Goal: Information Seeking & Learning: Find specific fact

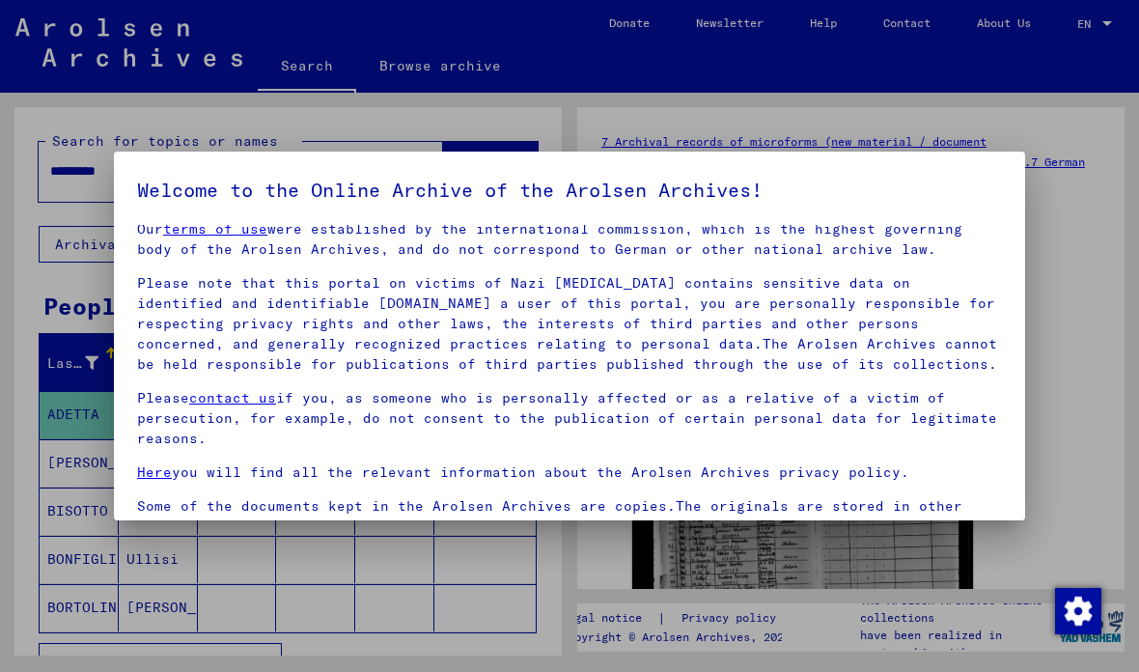
scroll to position [17, 0]
click at [510, 421] on p "Please contact us if you, as someone who is personally affected or as a relativ…" at bounding box center [569, 420] width 865 height 61
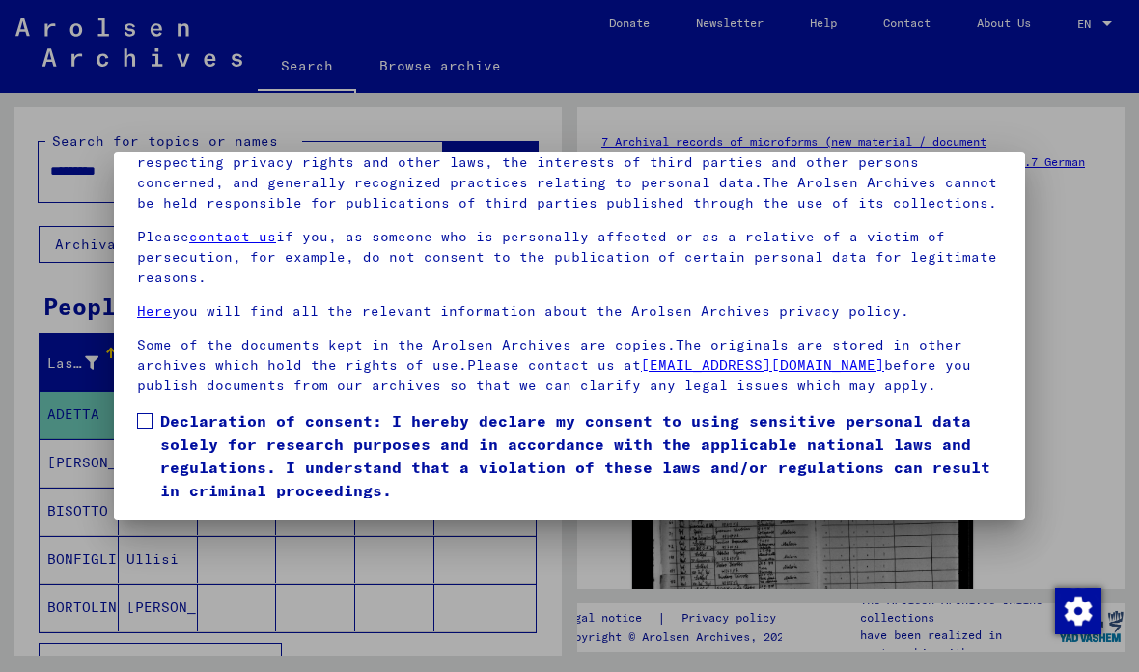
scroll to position [213, 0]
click at [153, 409] on label "Declaration of consent: I hereby declare my consent to using sensitive personal…" at bounding box center [569, 455] width 865 height 93
click at [190, 512] on button "I agree" at bounding box center [184, 530] width 94 height 37
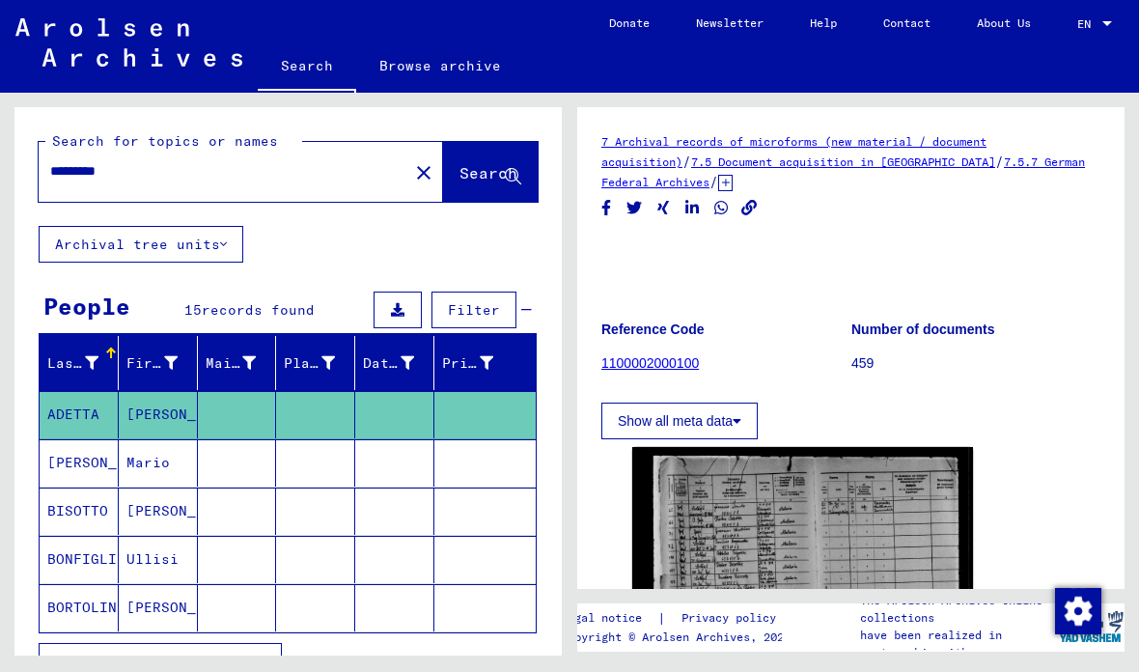
scroll to position [0, 0]
click at [91, 178] on input "*********" at bounding box center [223, 171] width 347 height 20
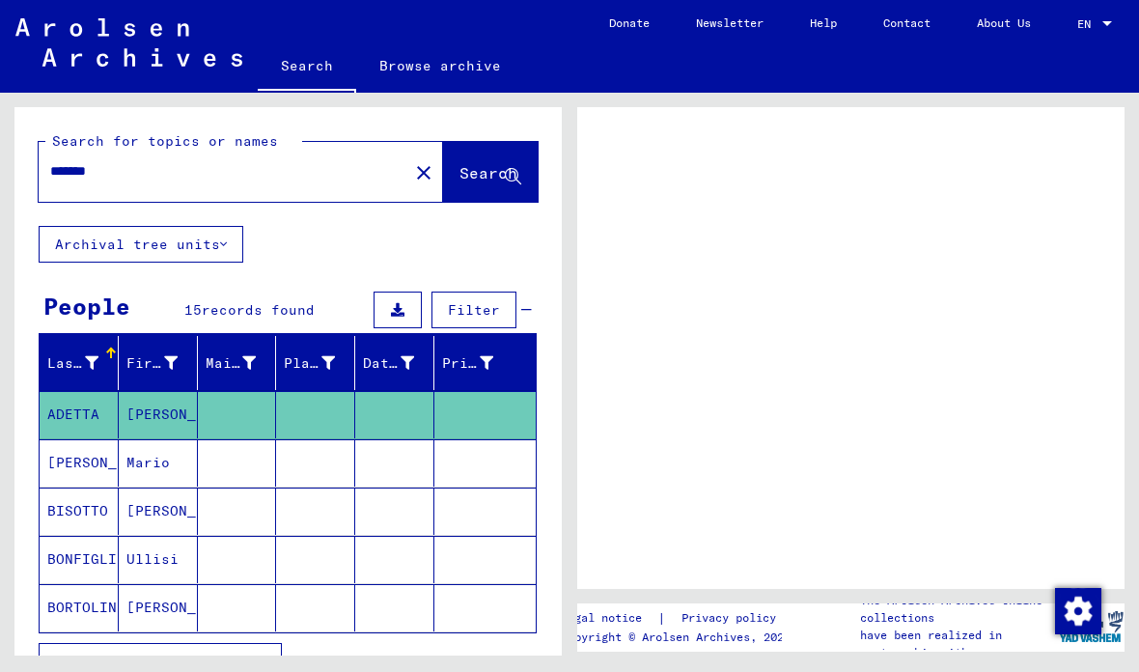
type input "*******"
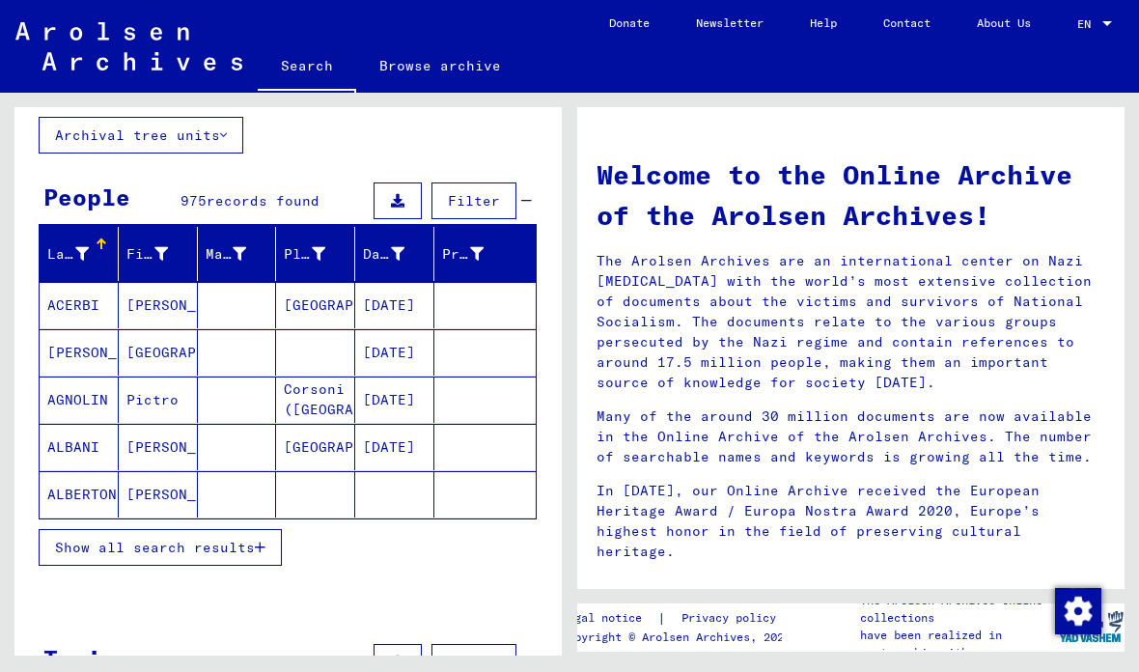
scroll to position [134, 0]
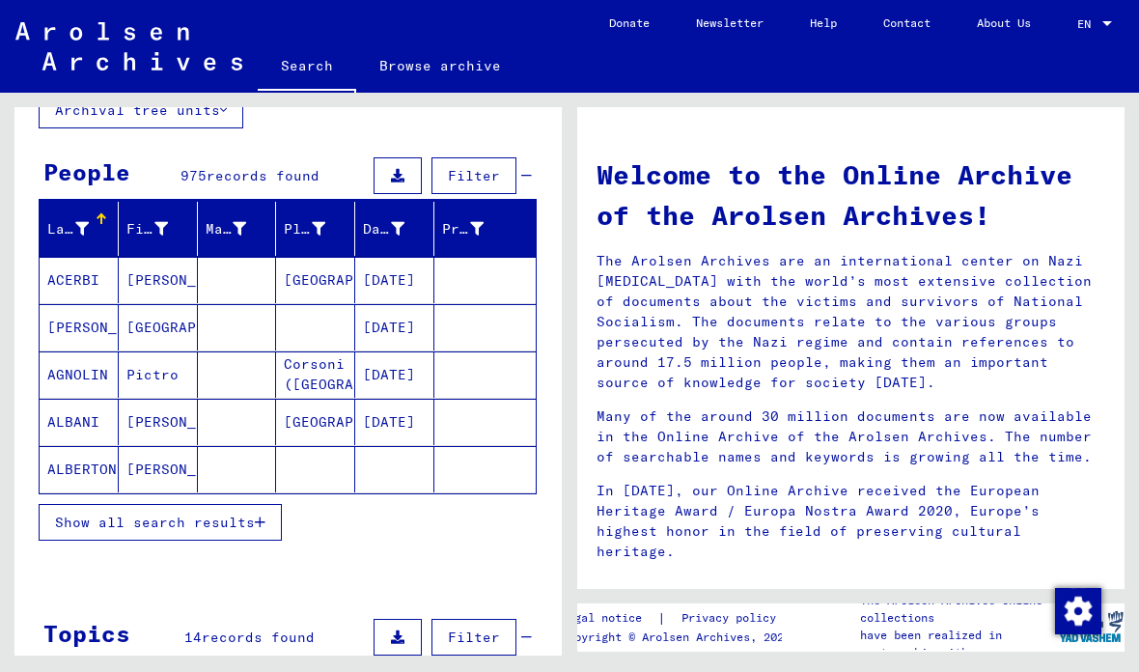
click at [81, 527] on span "Show all search results" at bounding box center [155, 522] width 200 height 17
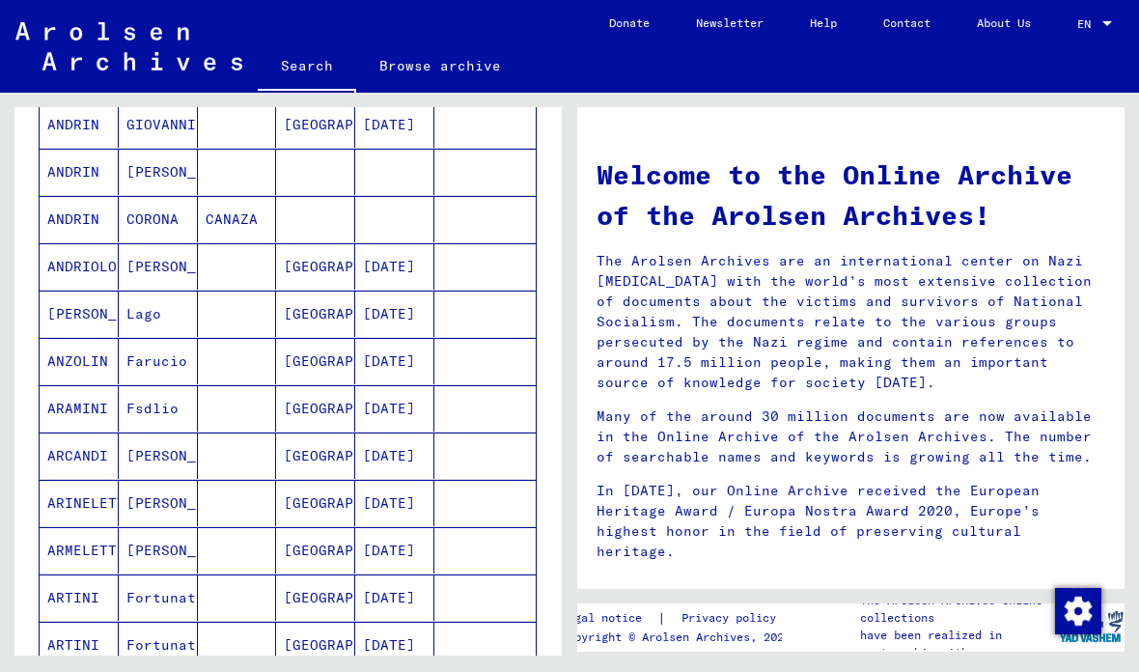
scroll to position [1019, 0]
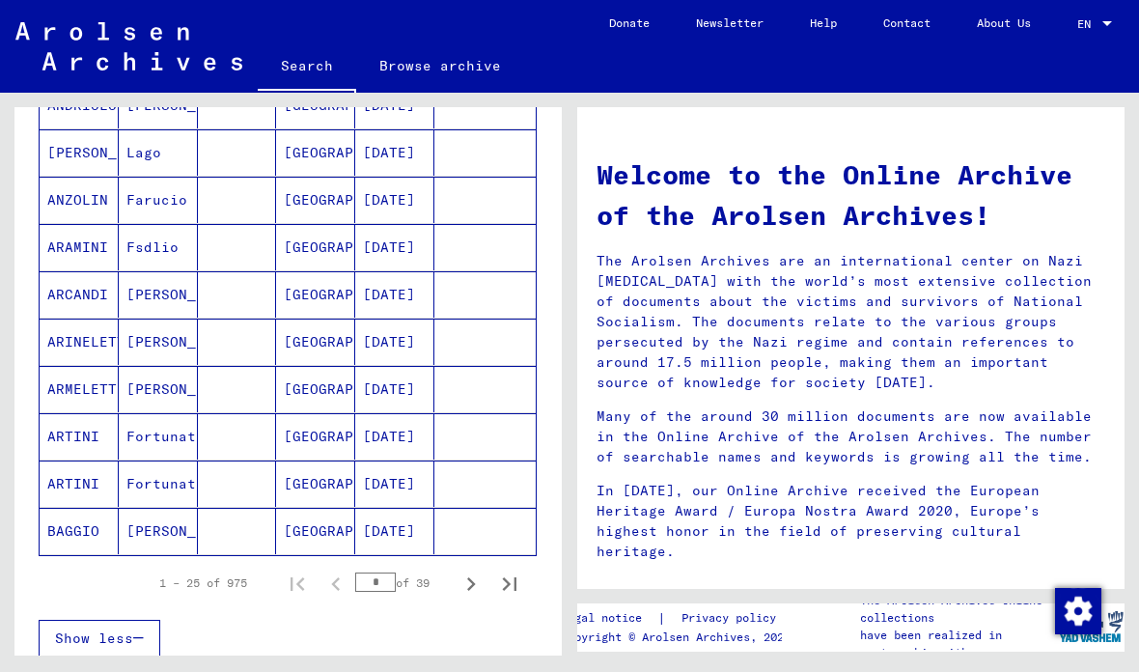
click at [487, 576] on button "Next page" at bounding box center [471, 583] width 39 height 39
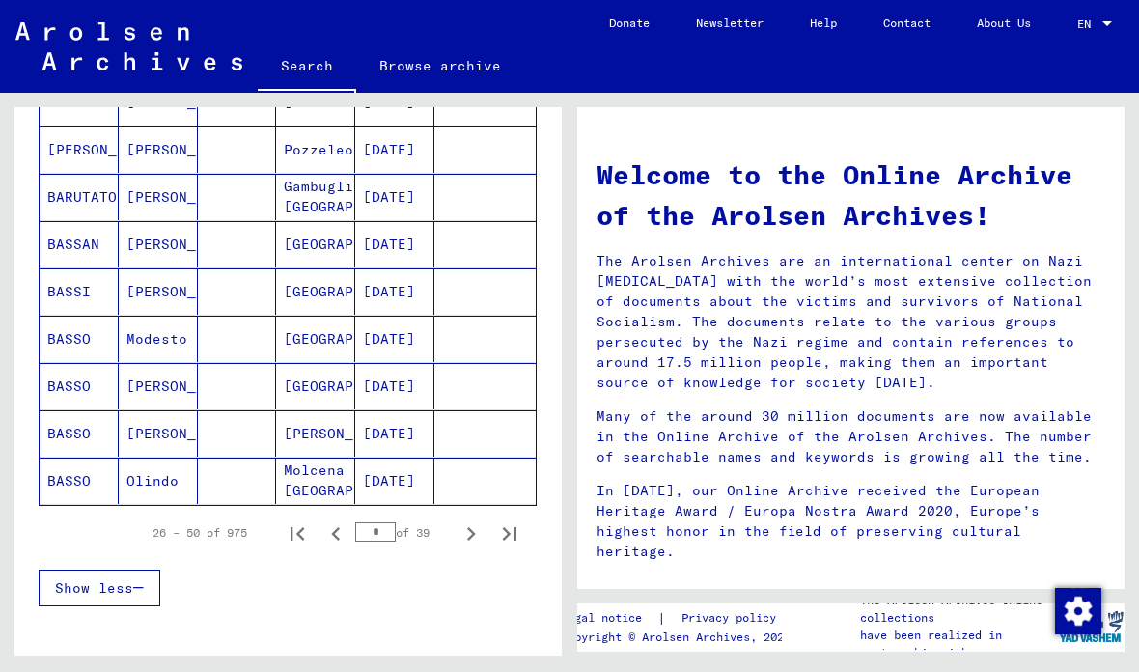
scroll to position [1080, 0]
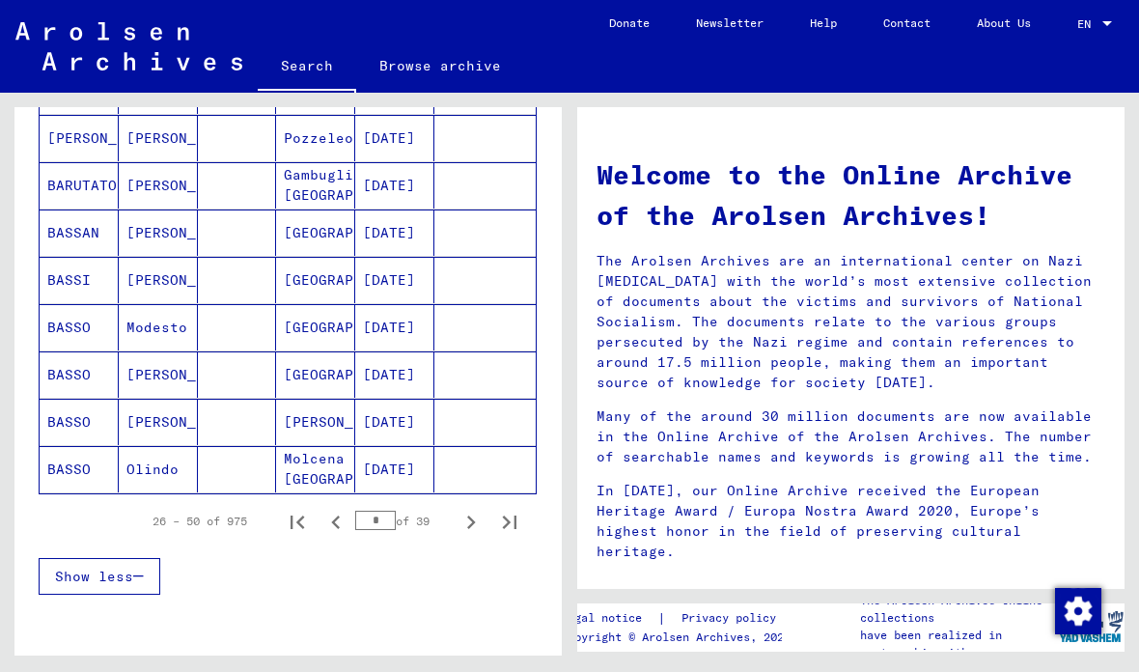
click at [471, 511] on icon "Next page" at bounding box center [471, 522] width 27 height 27
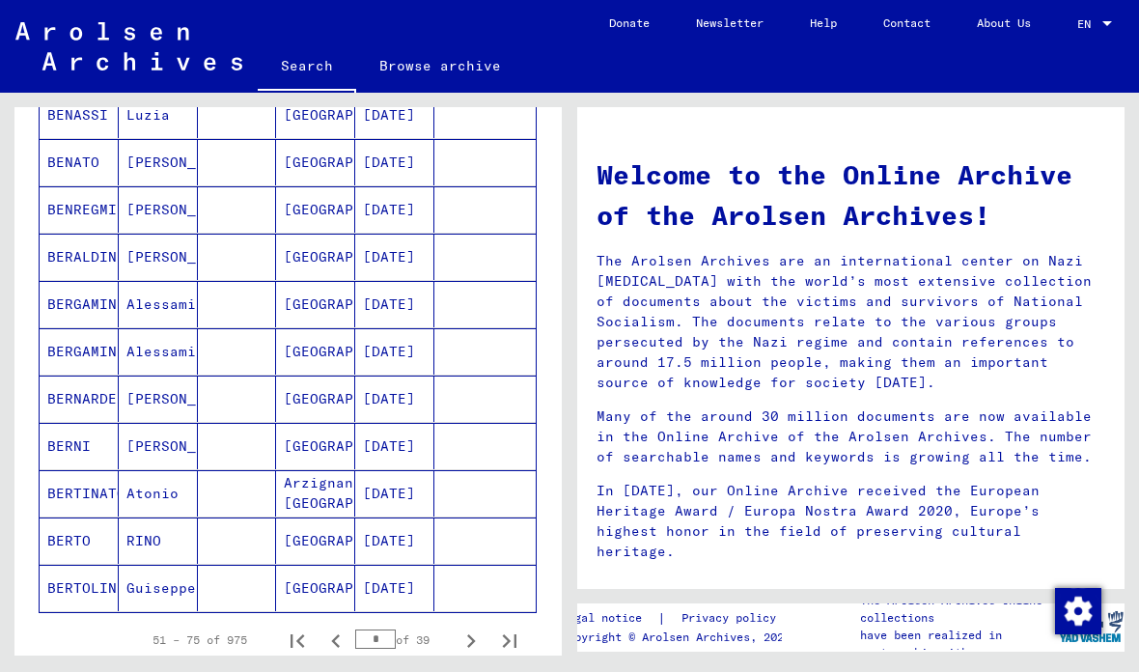
scroll to position [961, 0]
click at [472, 637] on icon "Next page" at bounding box center [471, 642] width 27 height 27
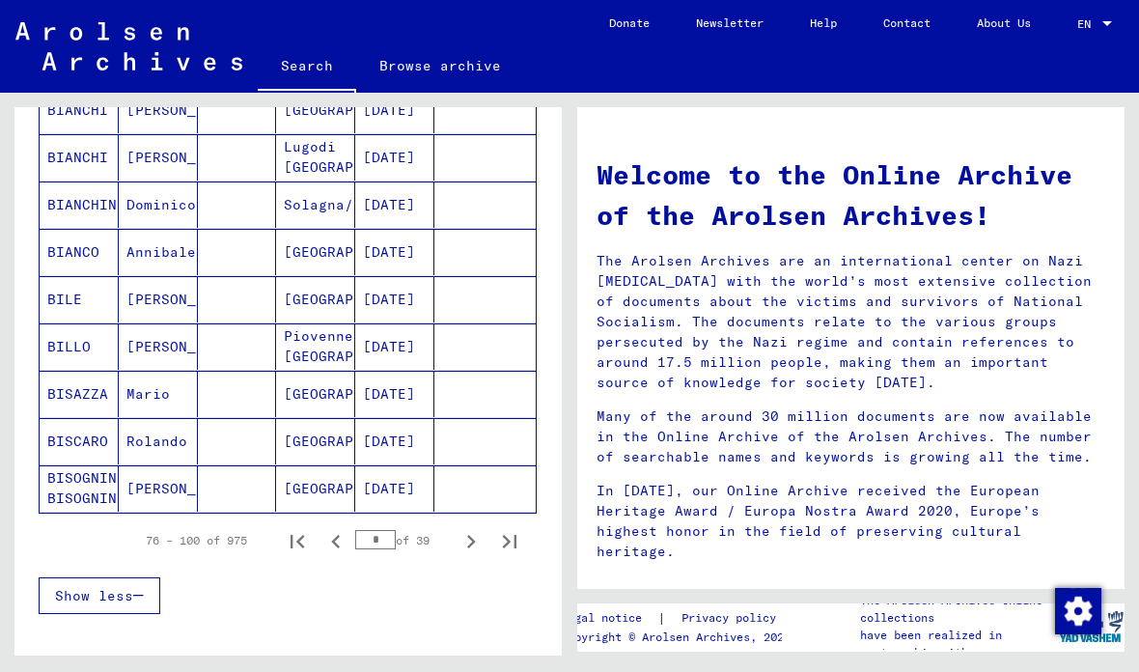
scroll to position [1067, 0]
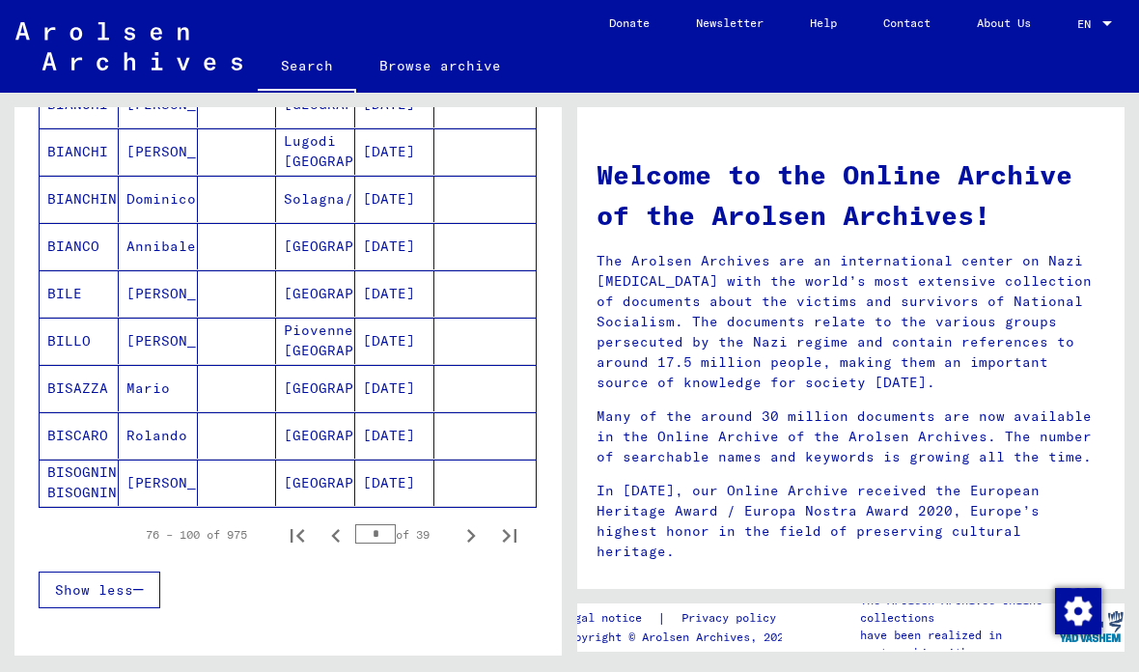
click at [472, 530] on icon "Next page" at bounding box center [471, 535] width 27 height 27
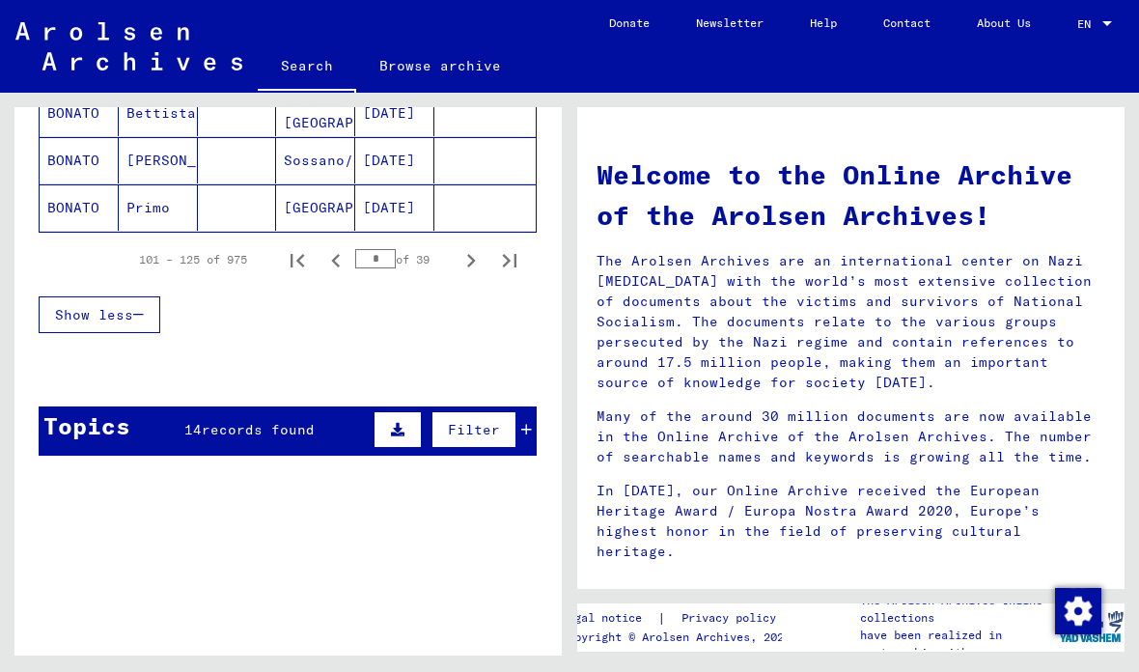
scroll to position [1321, 0]
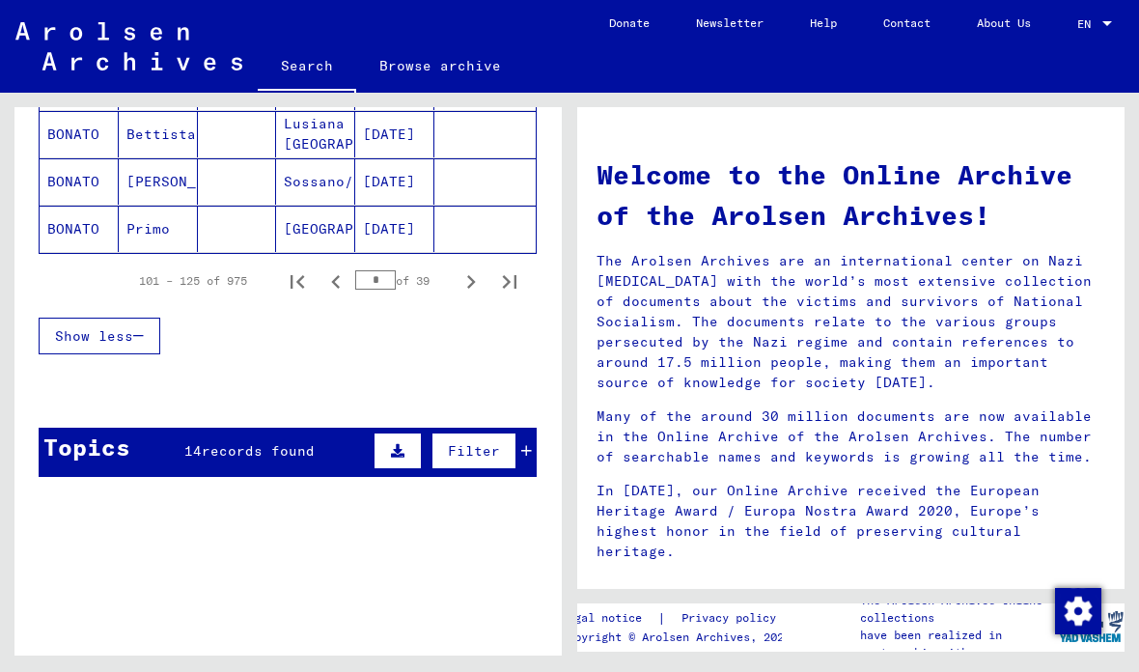
click at [475, 285] on icon "Next page" at bounding box center [471, 281] width 27 height 27
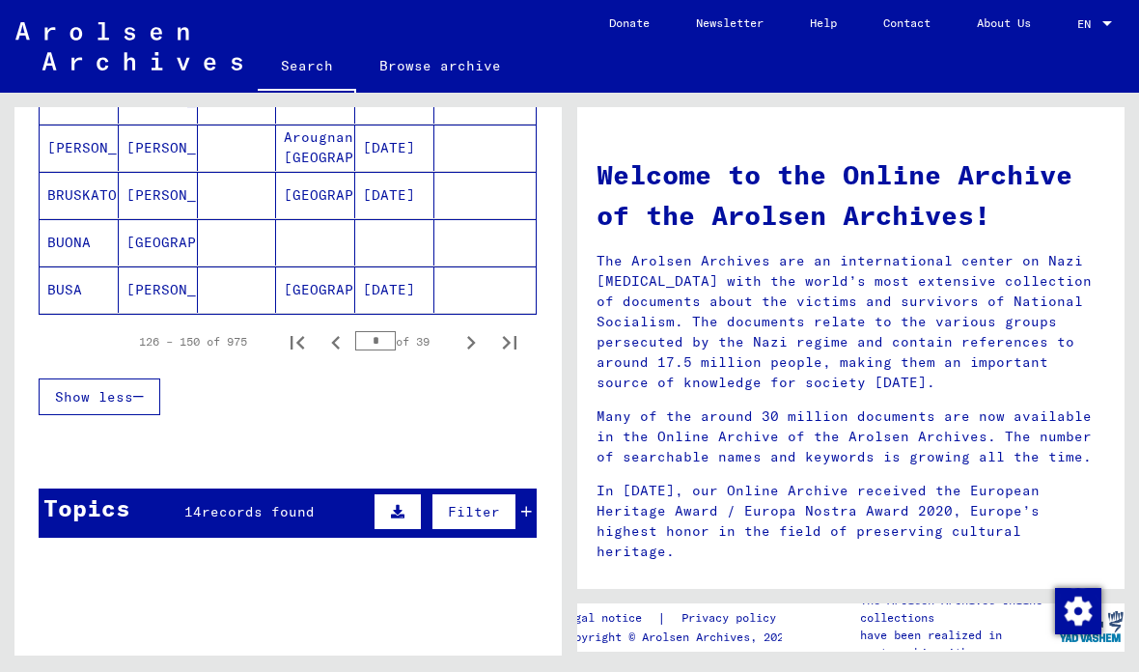
scroll to position [1259, 0]
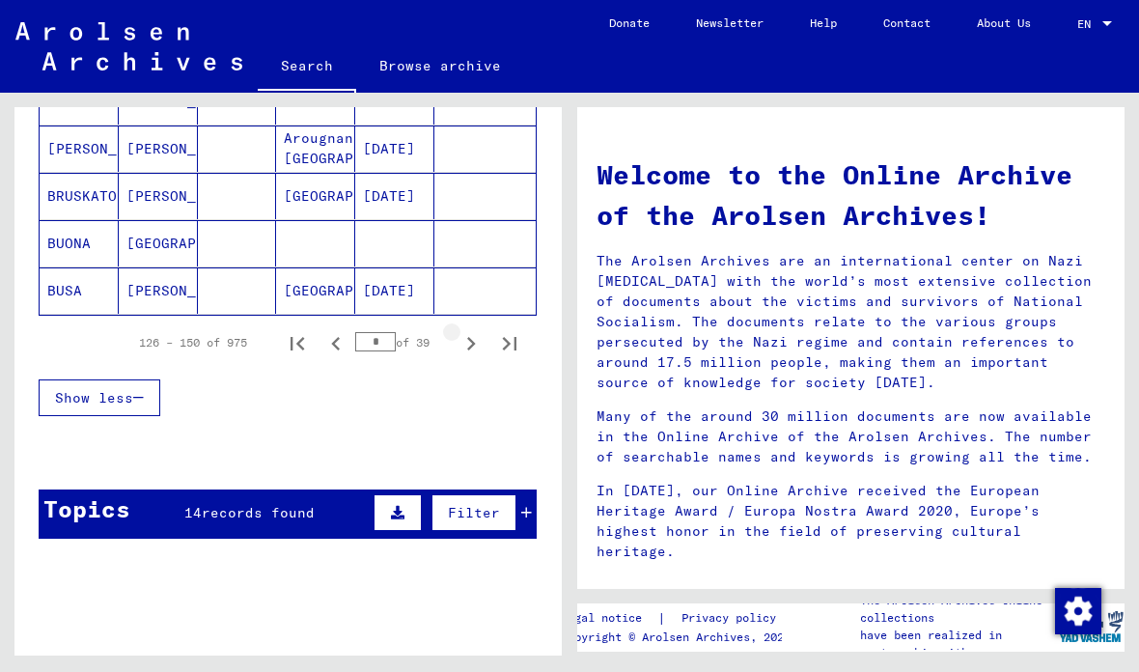
click at [477, 350] on icon "Next page" at bounding box center [471, 343] width 27 height 27
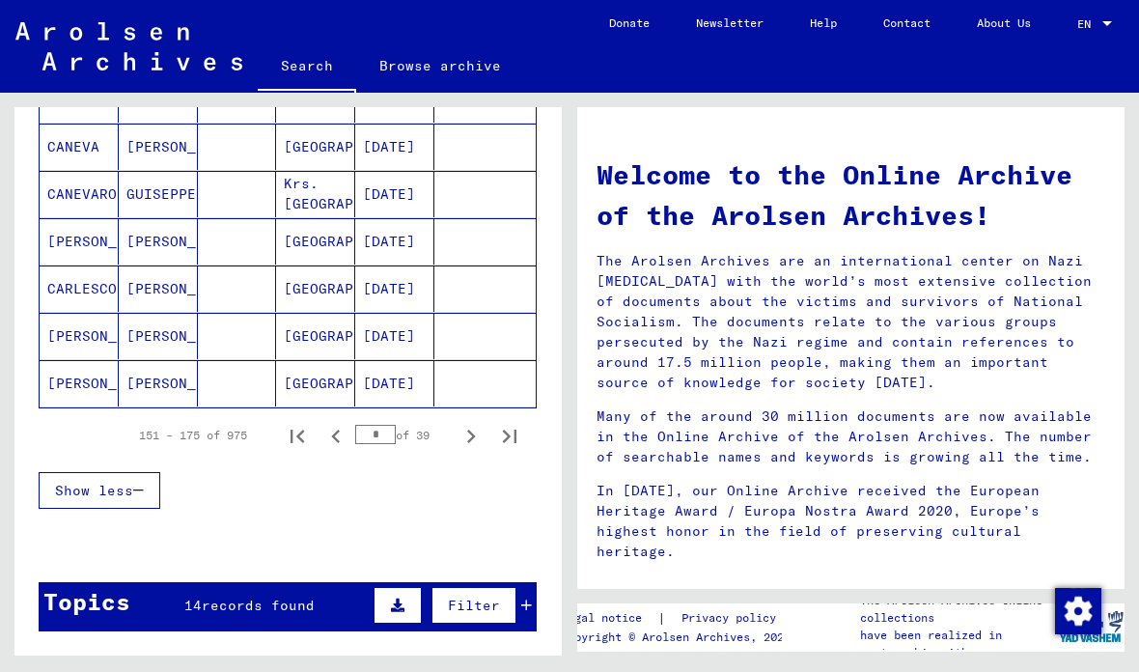
scroll to position [1168, 0]
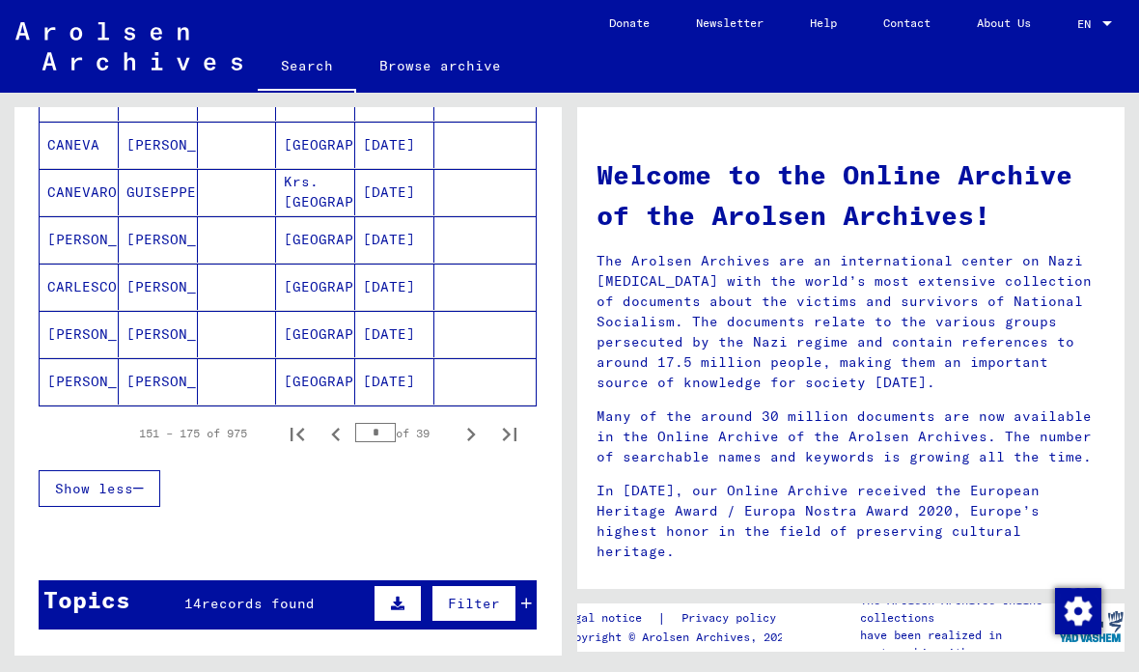
click at [472, 437] on icon "Next page" at bounding box center [471, 435] width 9 height 14
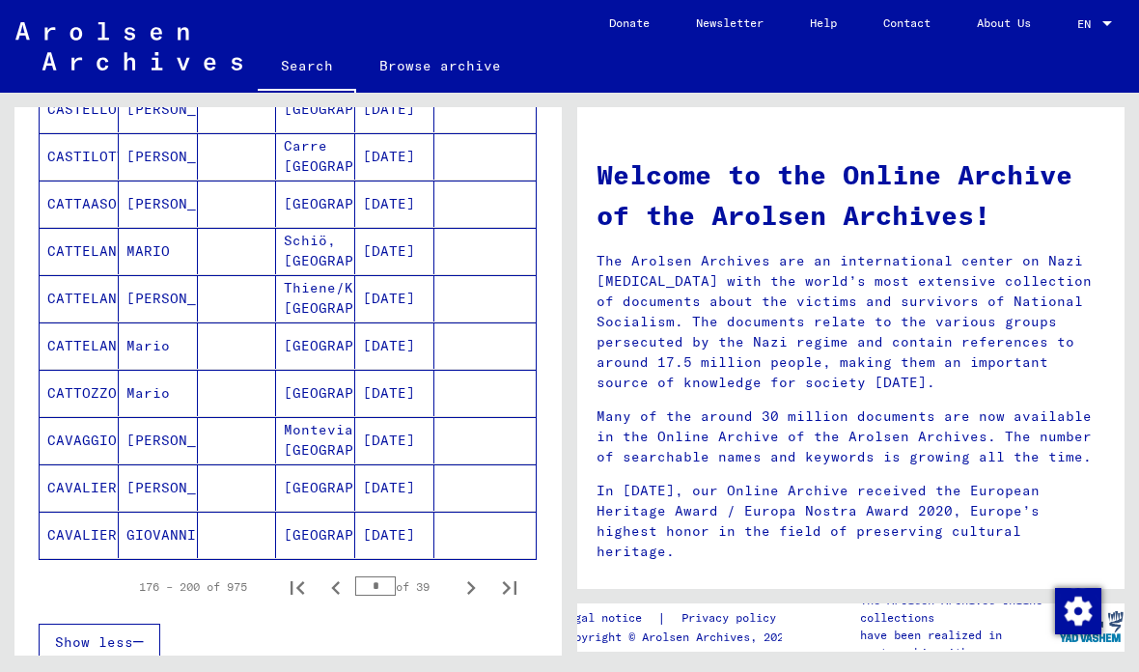
scroll to position [1013, 0]
click at [467, 589] on icon "Next page" at bounding box center [471, 589] width 27 height 27
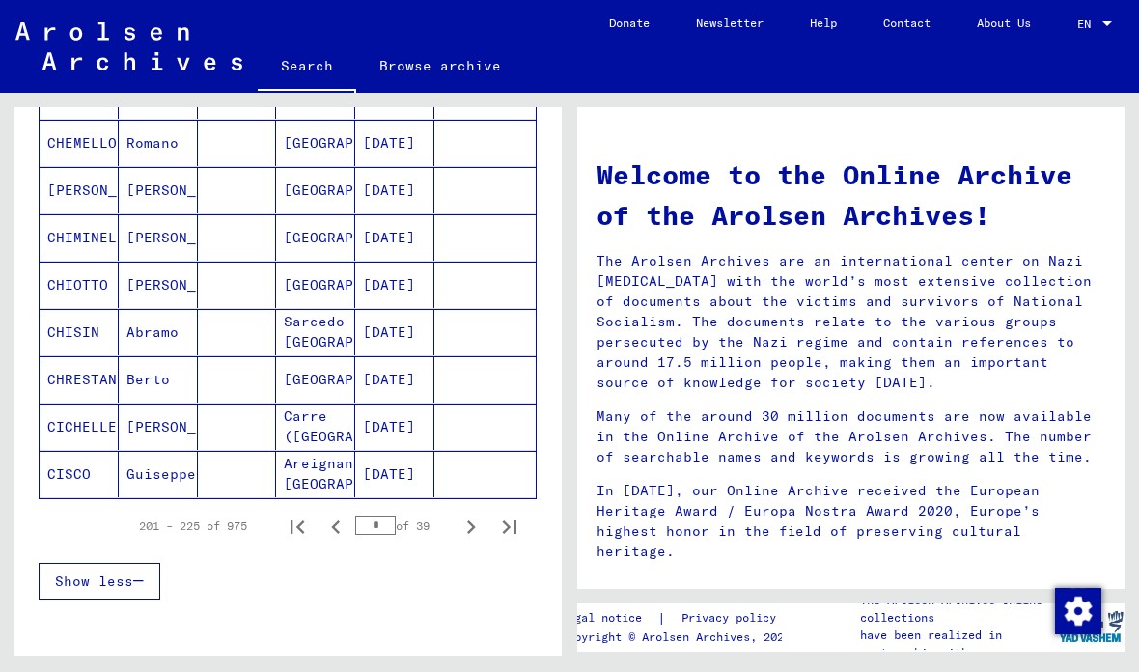
scroll to position [1078, 0]
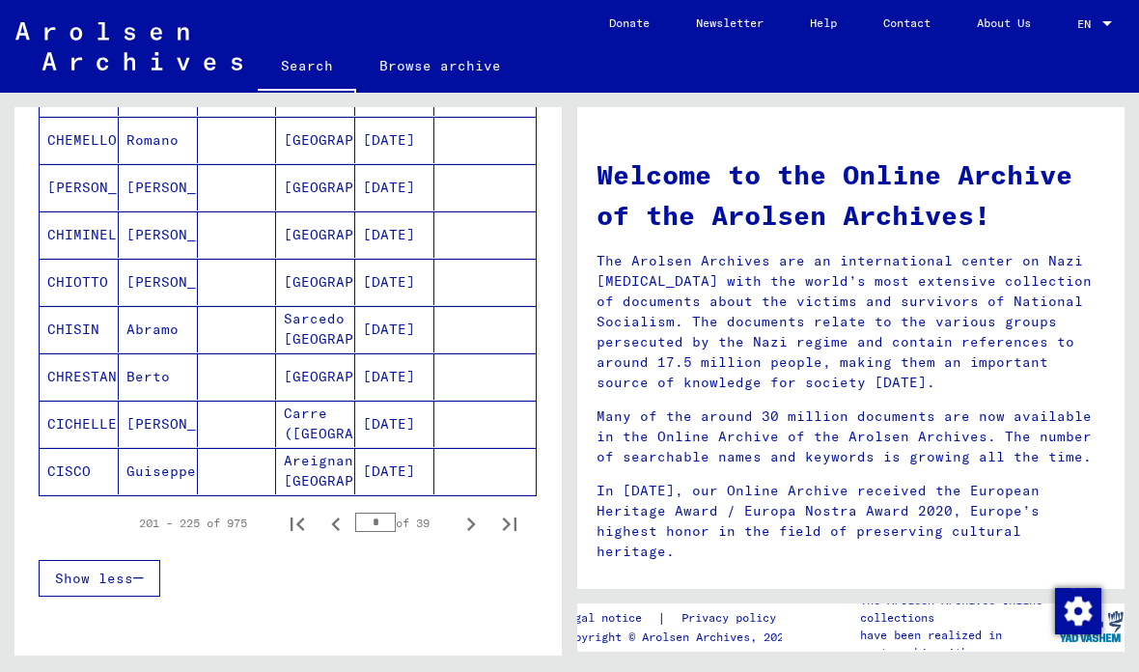
click at [467, 525] on icon "Next page" at bounding box center [471, 524] width 27 height 27
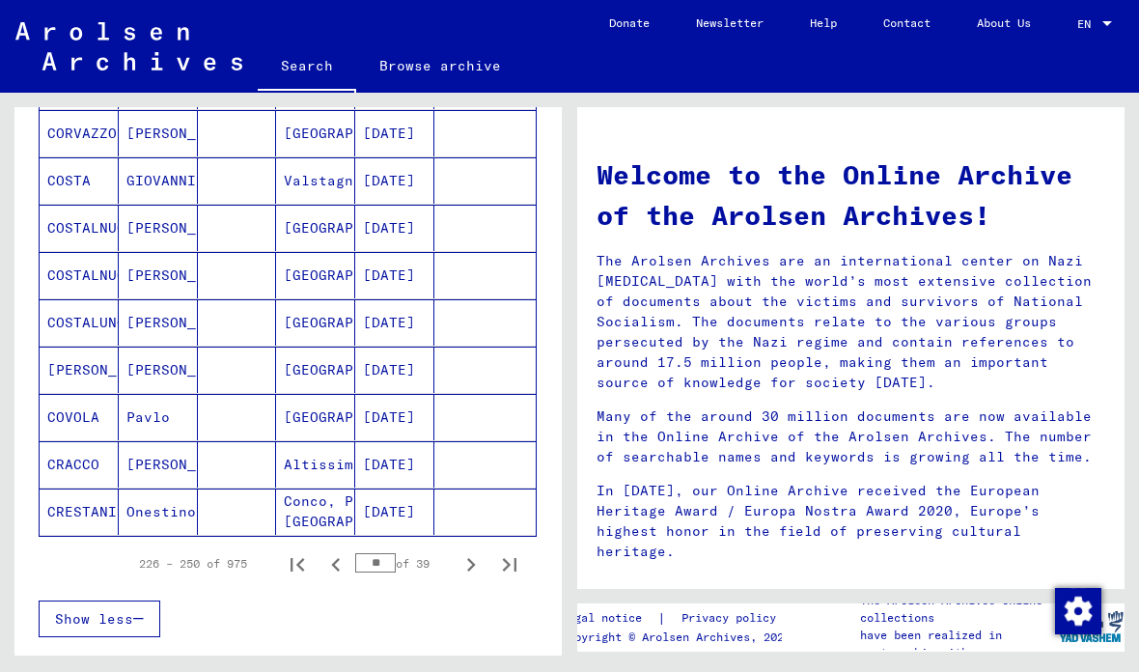
scroll to position [1054, 0]
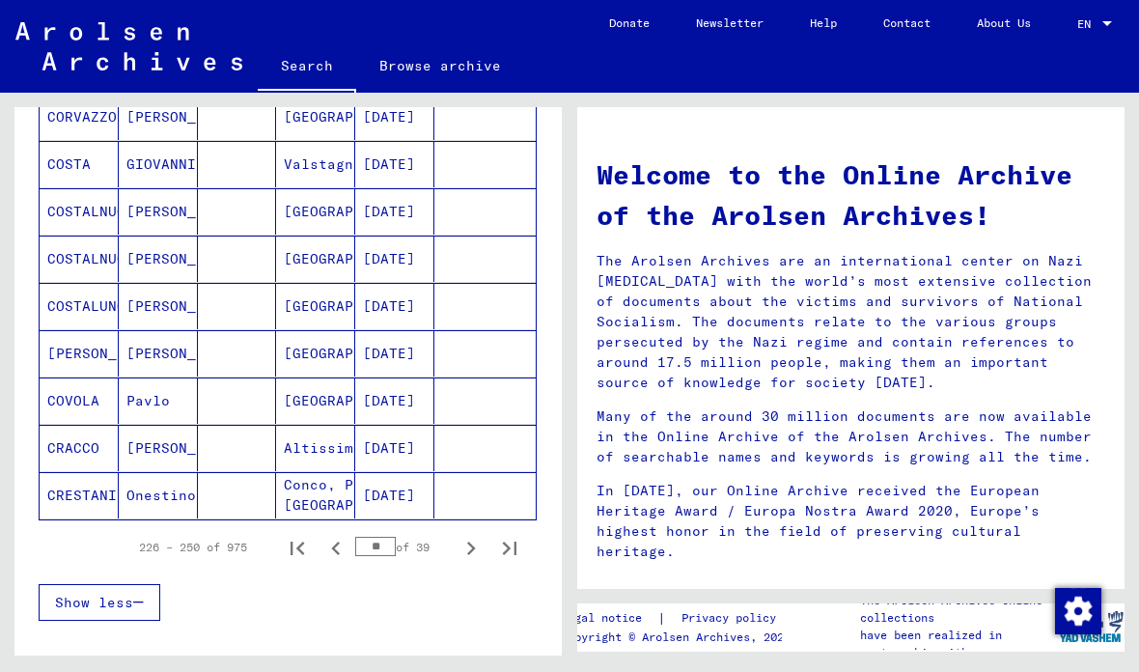
click at [470, 552] on icon "Next page" at bounding box center [471, 549] width 9 height 14
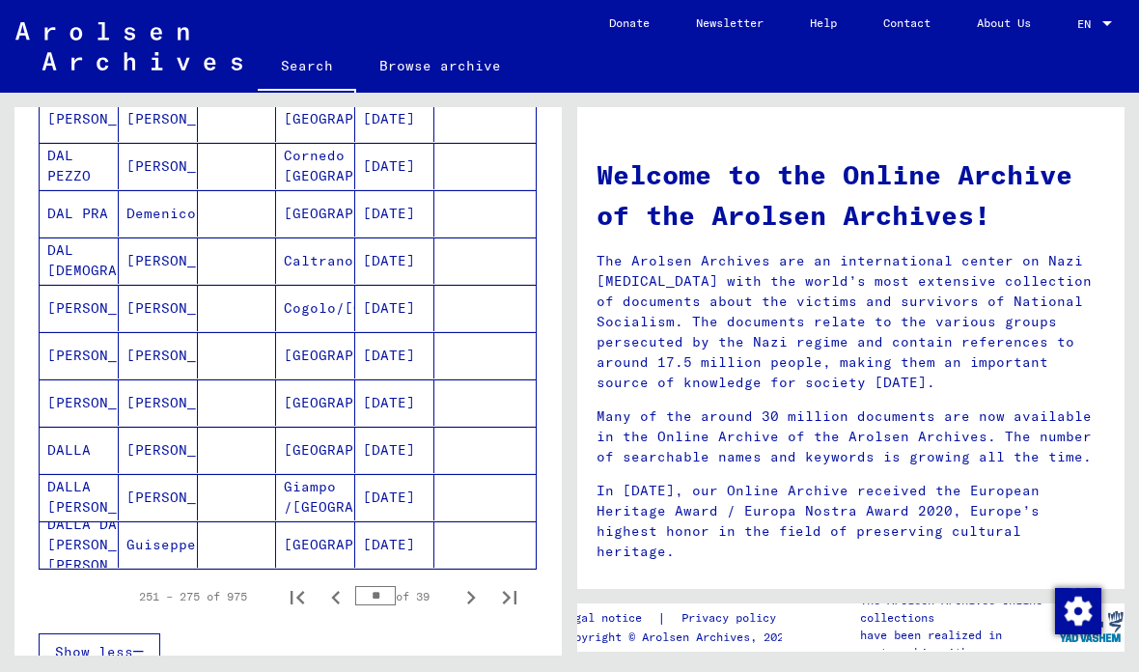
scroll to position [1008, 0]
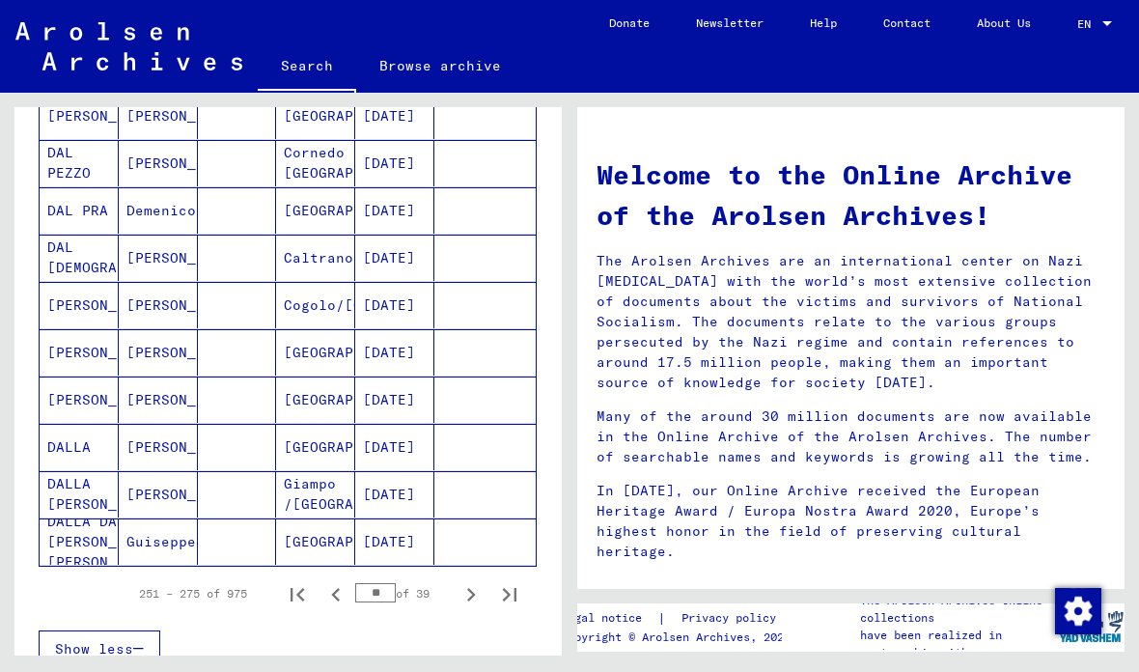
click at [472, 589] on icon "Next page" at bounding box center [471, 594] width 27 height 27
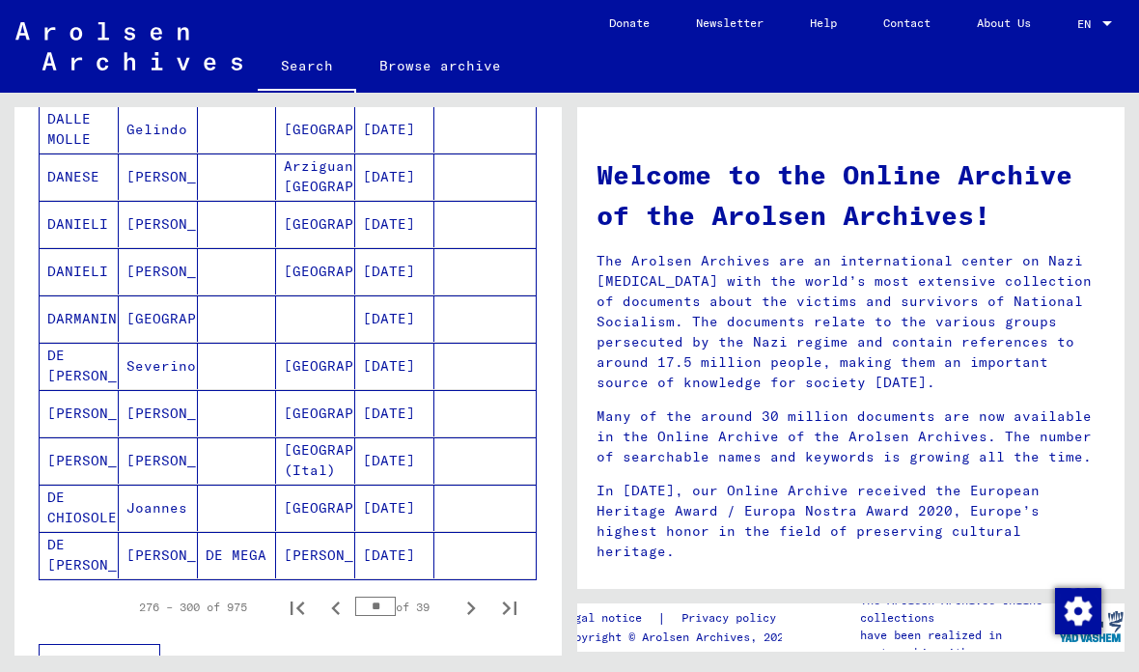
scroll to position [1031, 0]
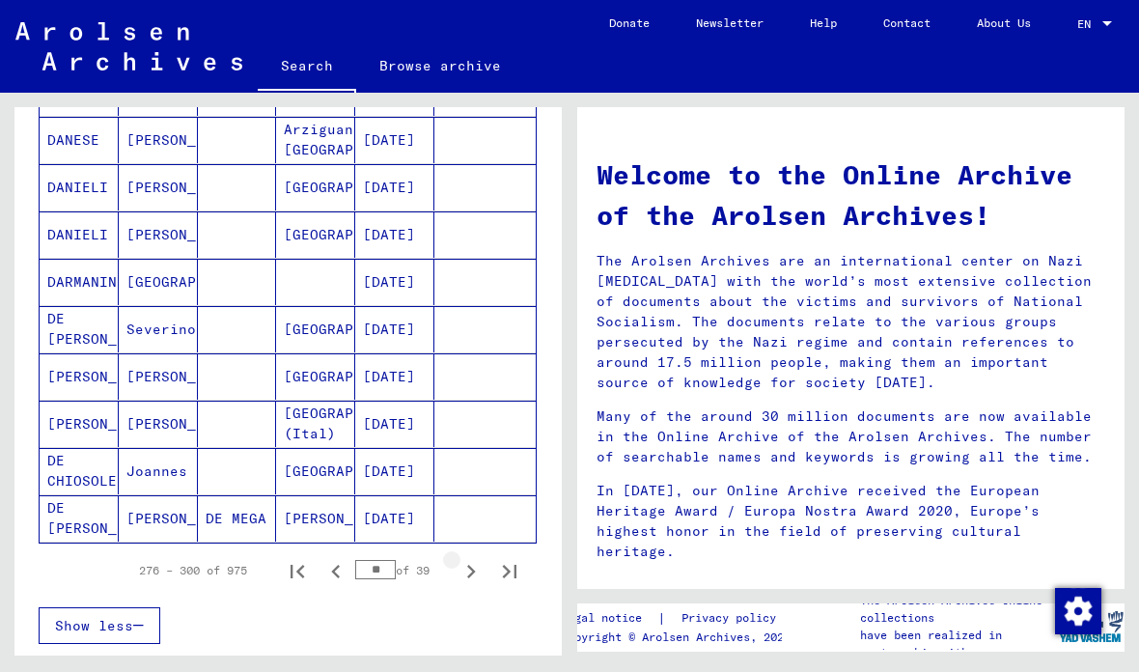
click at [482, 568] on icon "Next page" at bounding box center [471, 571] width 27 height 27
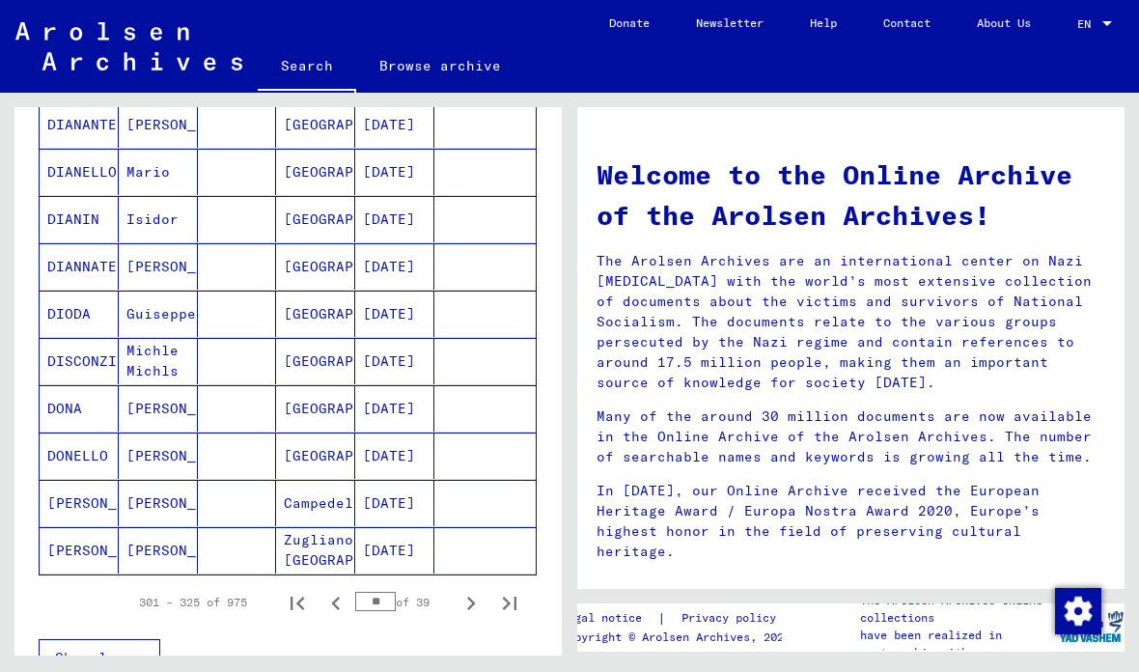
scroll to position [1008, 0]
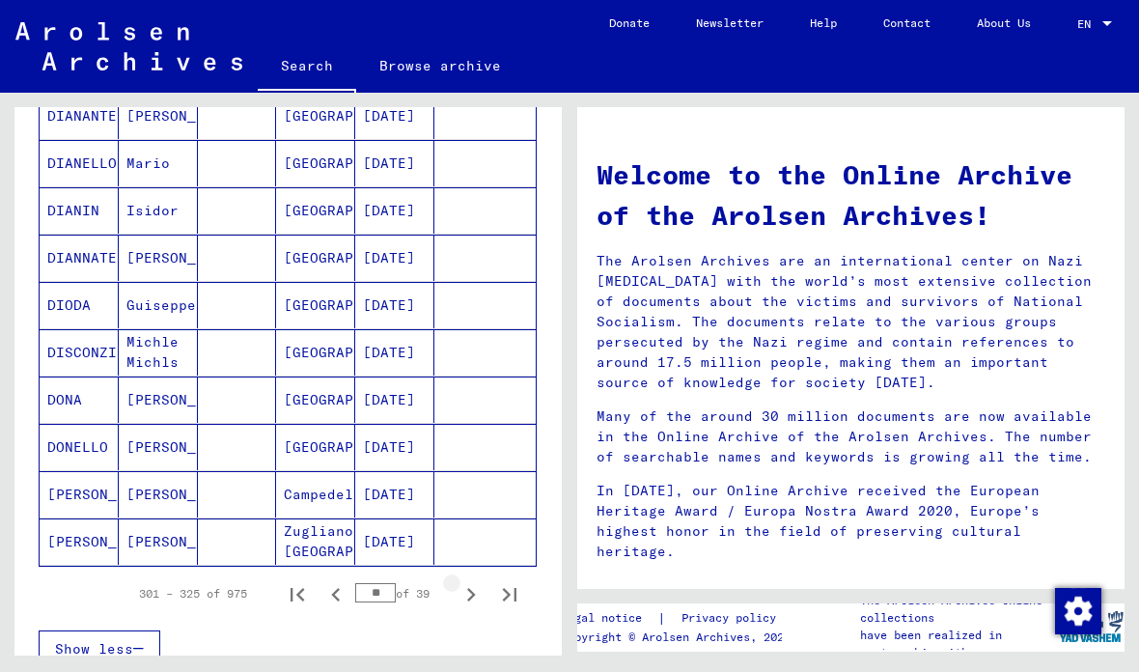
click at [472, 599] on icon "Next page" at bounding box center [471, 595] width 9 height 14
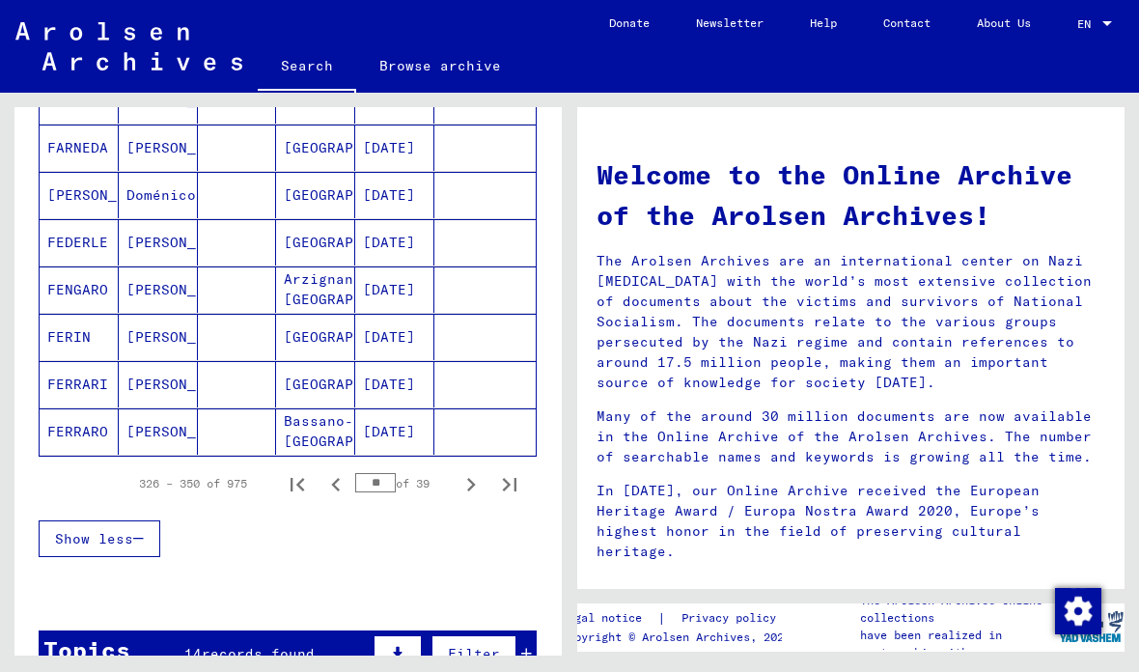
scroll to position [1117, 0]
click at [467, 488] on icon "Next page" at bounding box center [471, 485] width 27 height 27
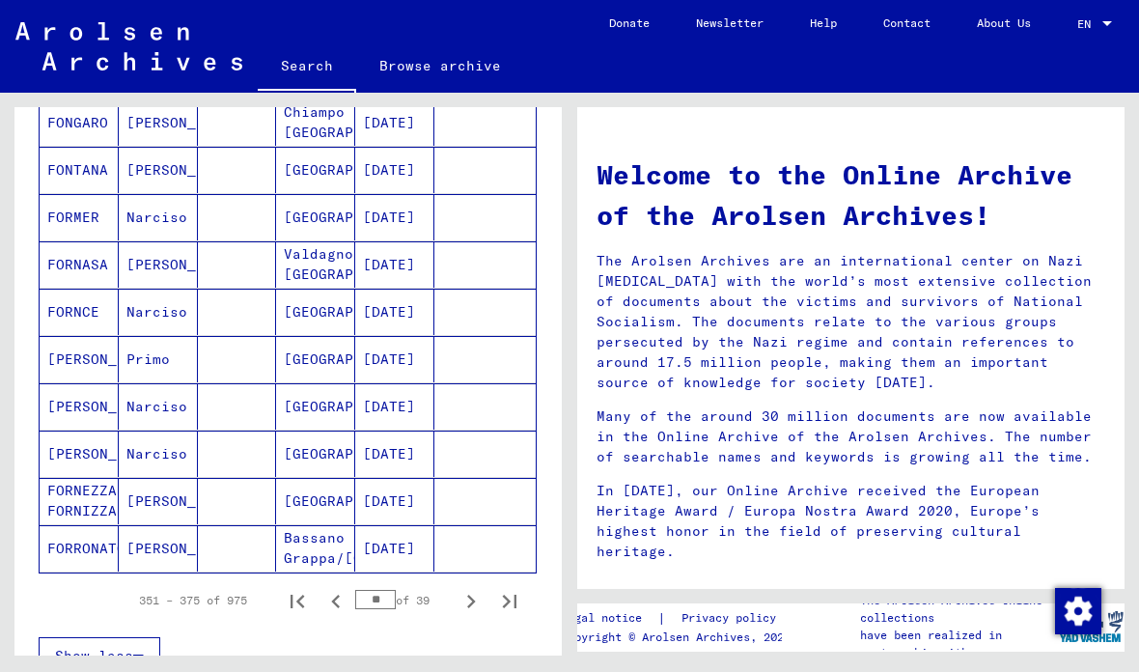
scroll to position [1027, 0]
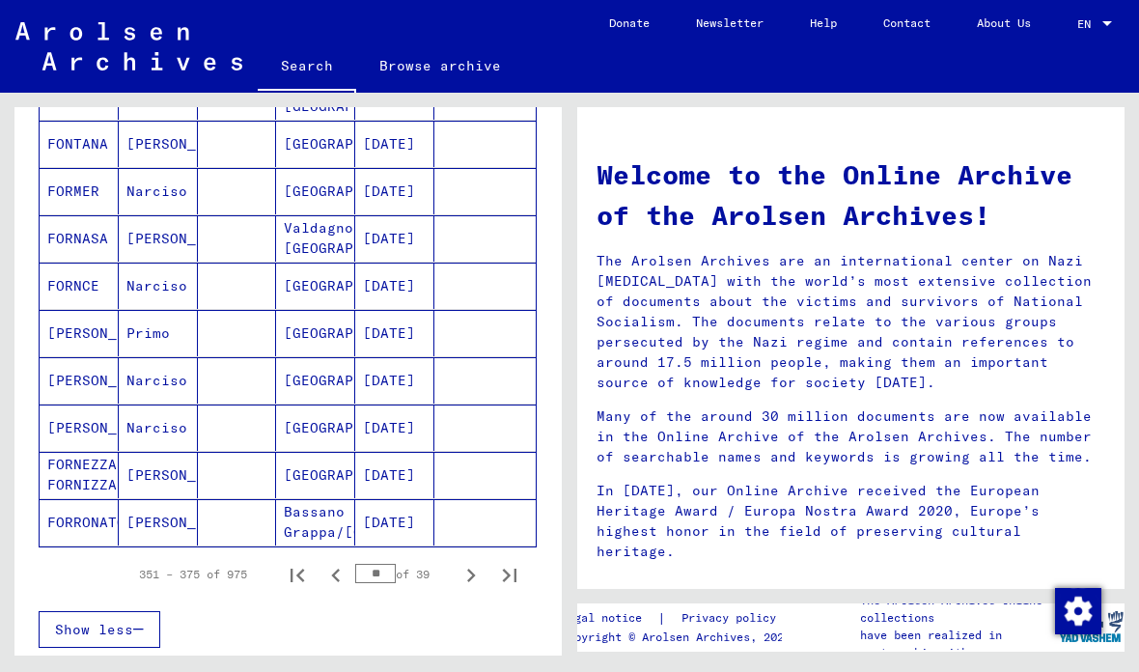
click at [462, 571] on icon "Next page" at bounding box center [471, 575] width 27 height 27
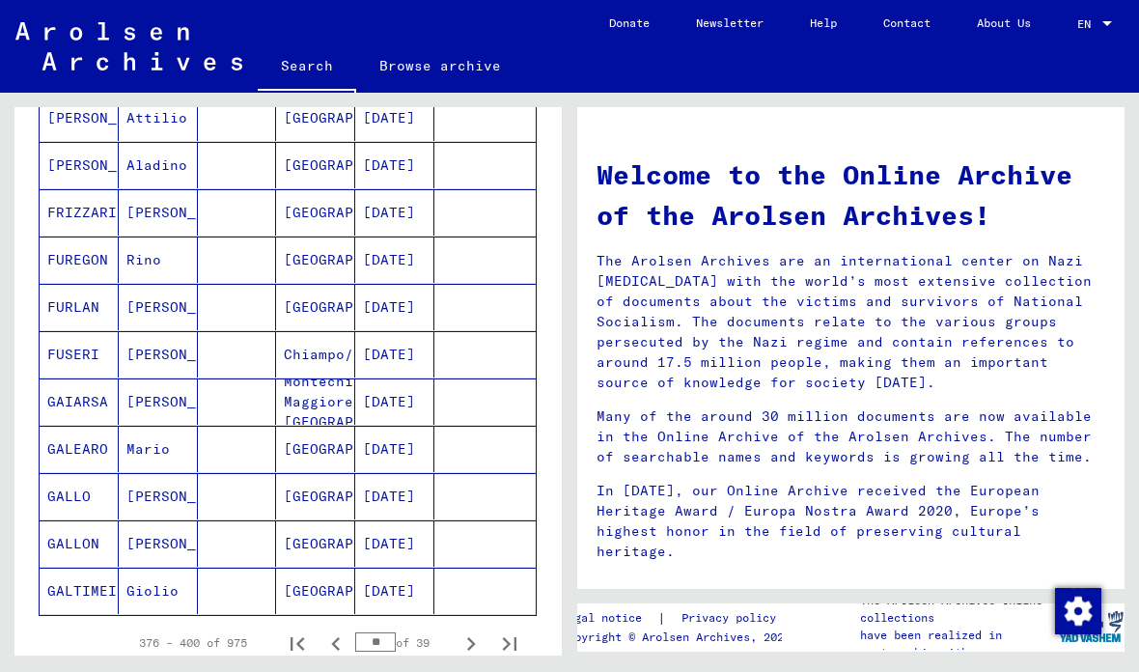
scroll to position [966, 0]
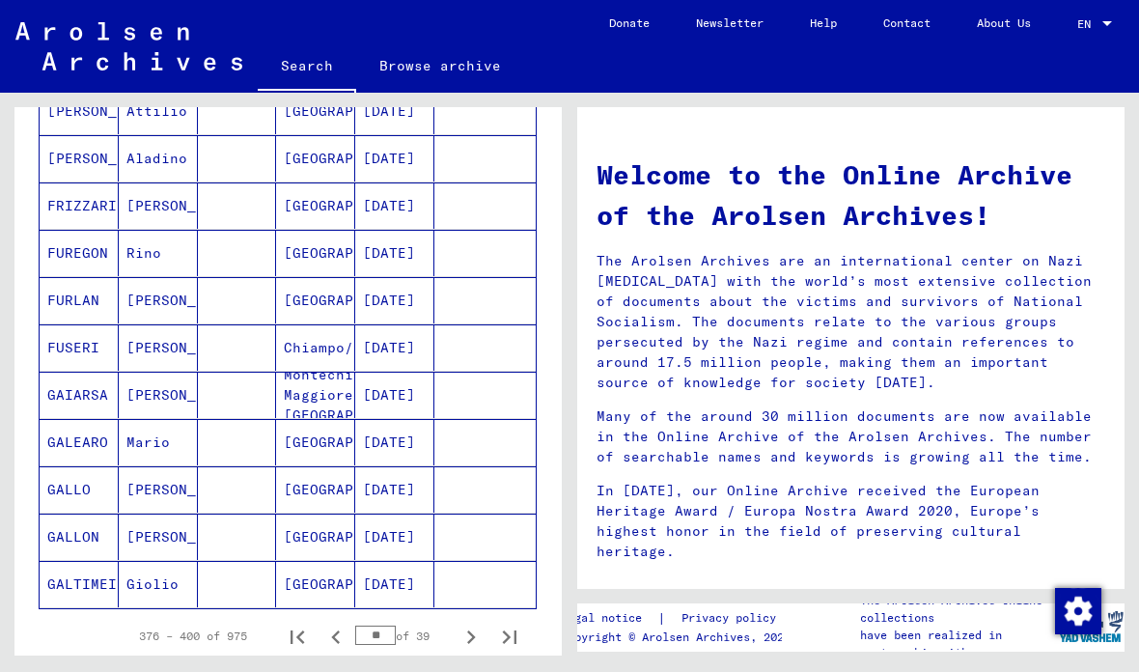
click at [469, 634] on icon "Next page" at bounding box center [471, 637] width 9 height 14
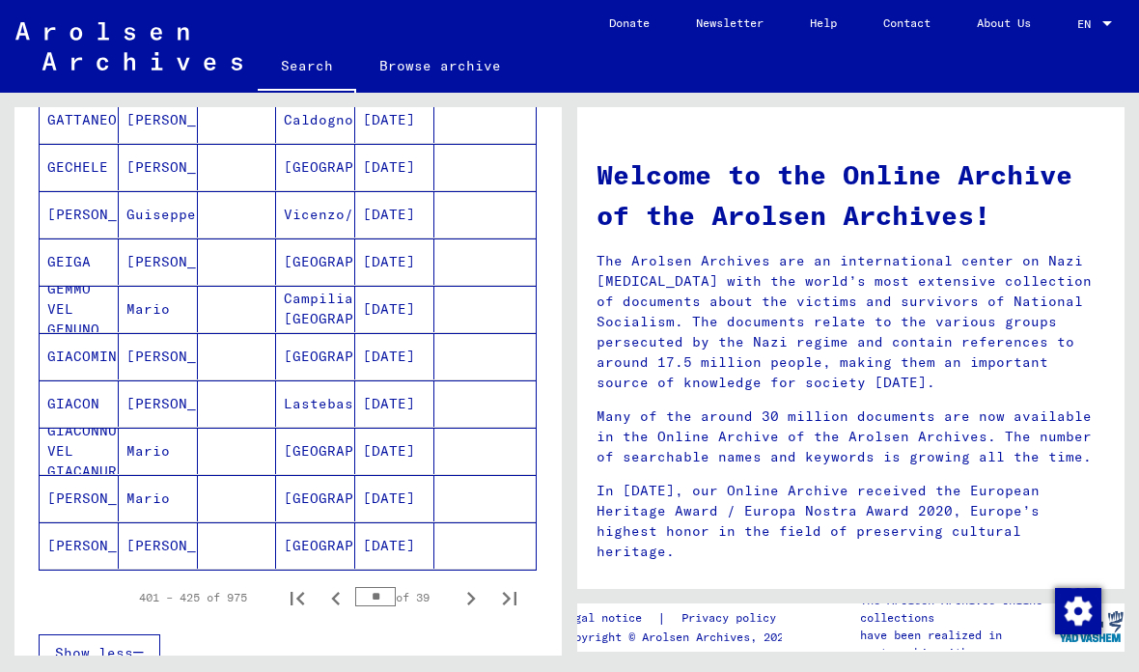
scroll to position [1025, 0]
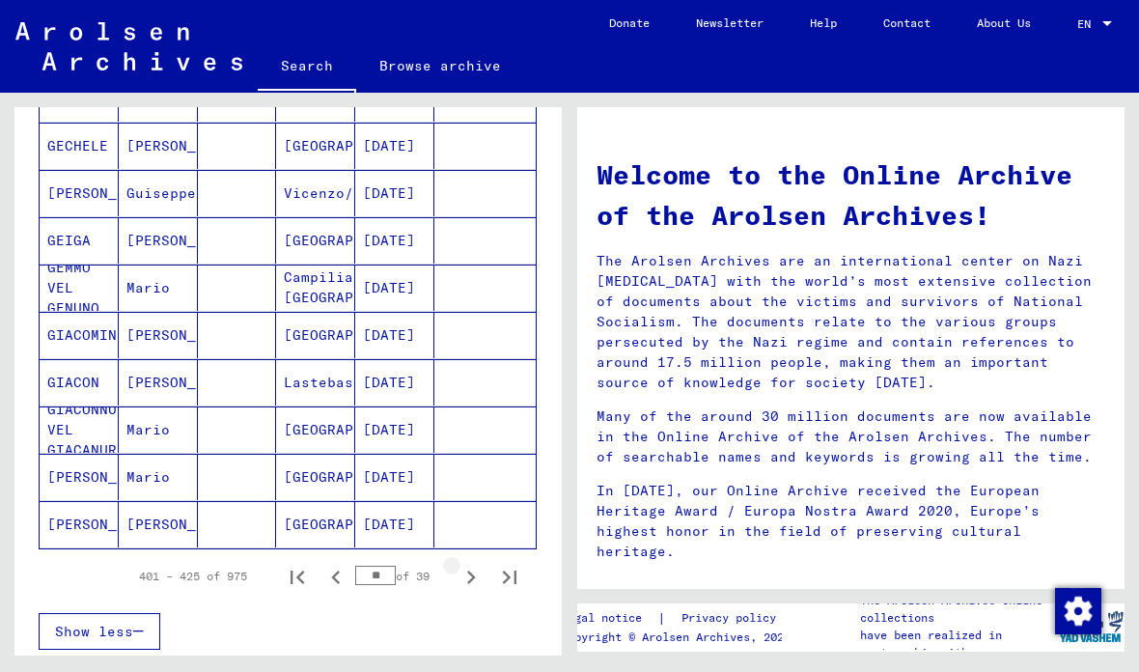
click at [472, 576] on icon "Next page" at bounding box center [471, 578] width 9 height 14
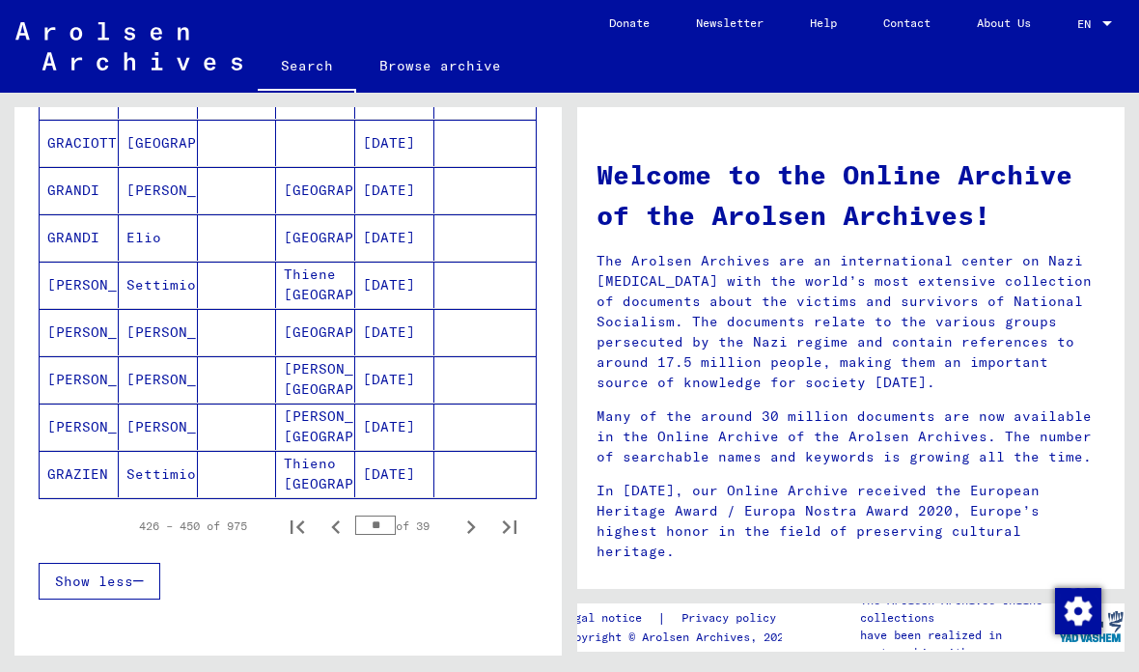
scroll to position [1092, 0]
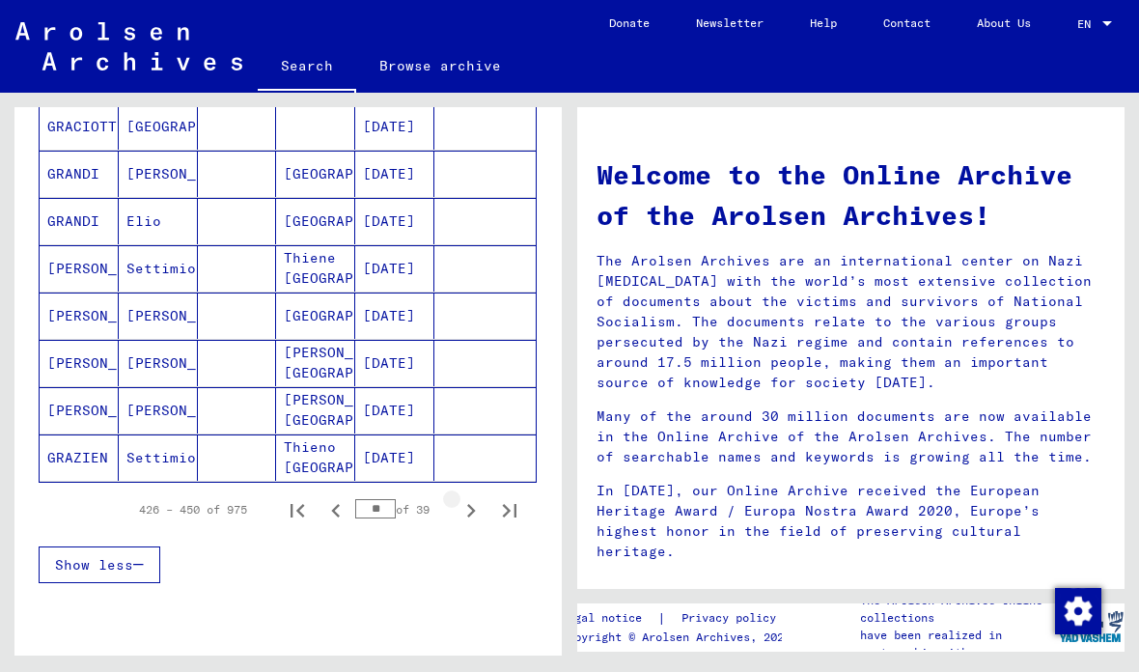
click at [465, 508] on icon "Next page" at bounding box center [471, 510] width 27 height 27
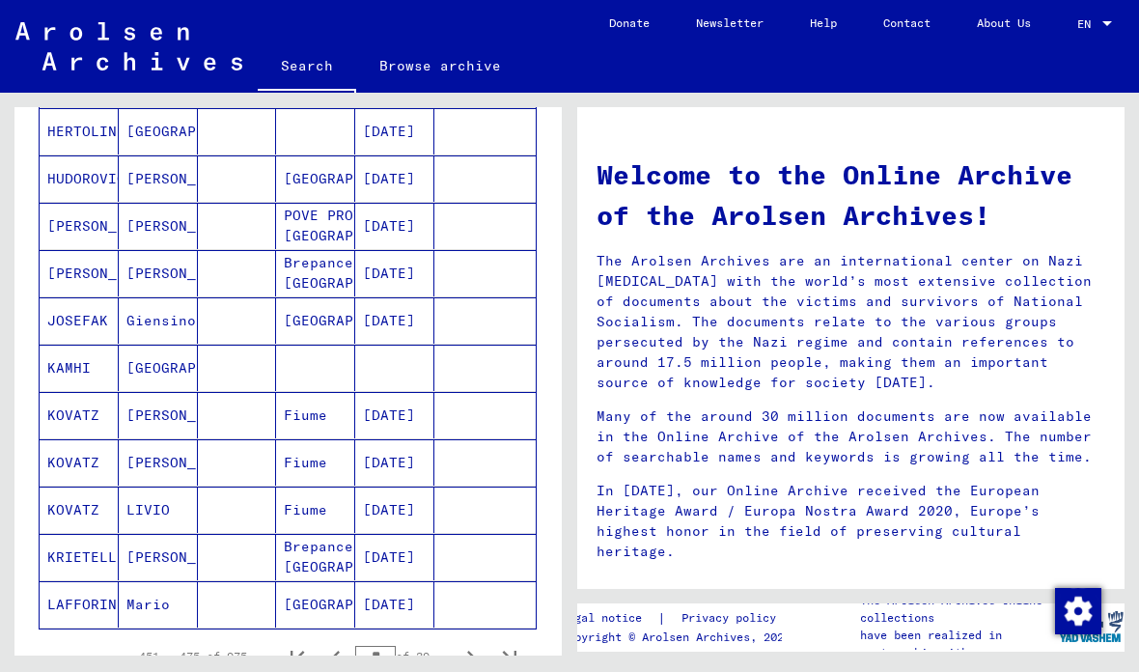
scroll to position [992, 0]
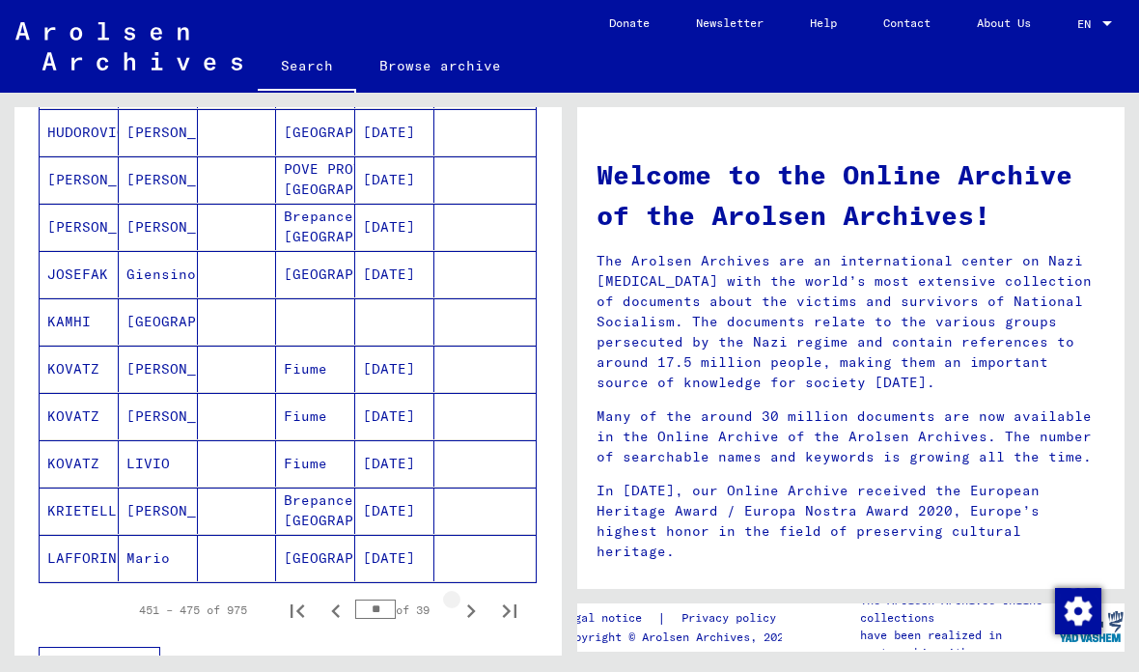
click at [471, 606] on icon "Next page" at bounding box center [471, 611] width 27 height 27
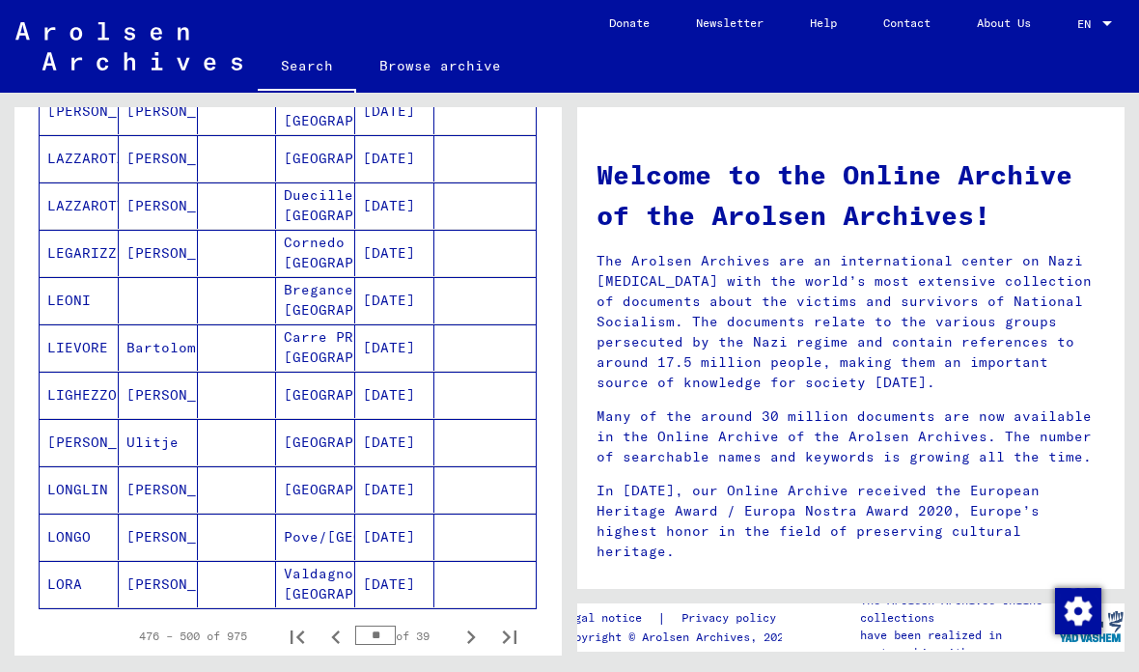
scroll to position [970, 0]
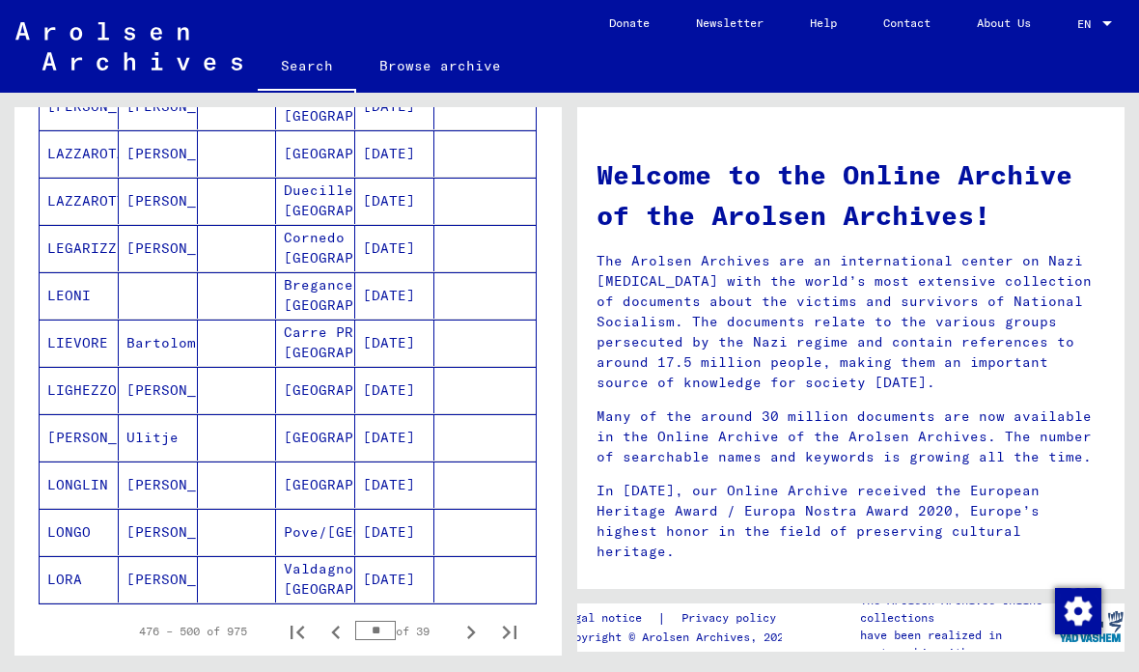
click at [468, 629] on icon "Next page" at bounding box center [471, 633] width 9 height 14
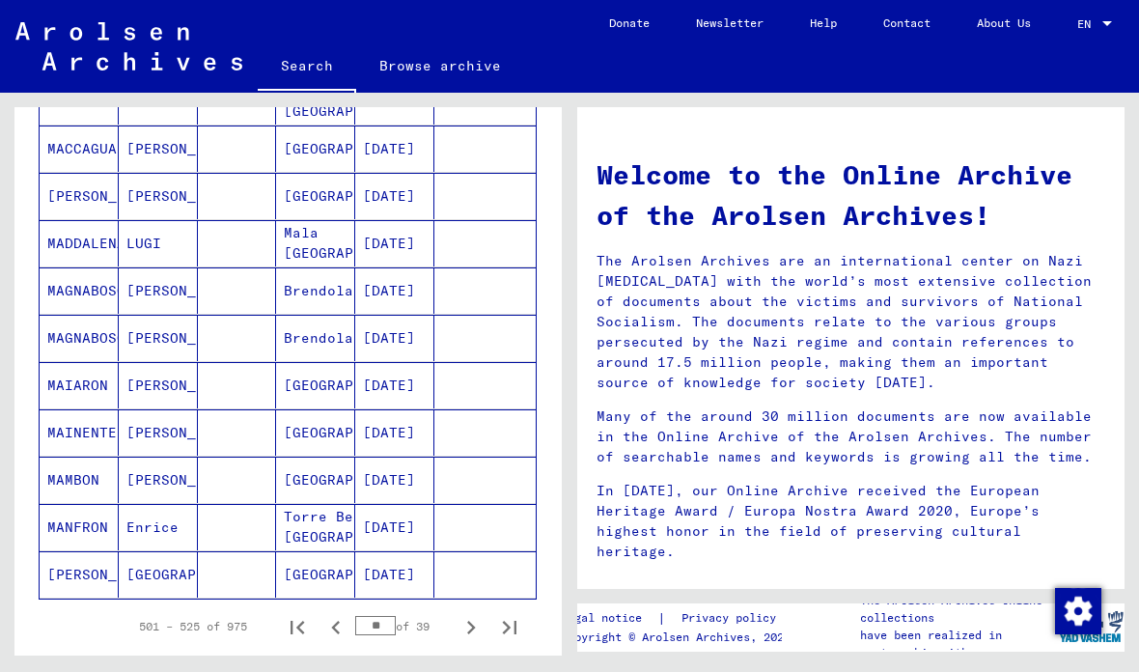
scroll to position [980, 0]
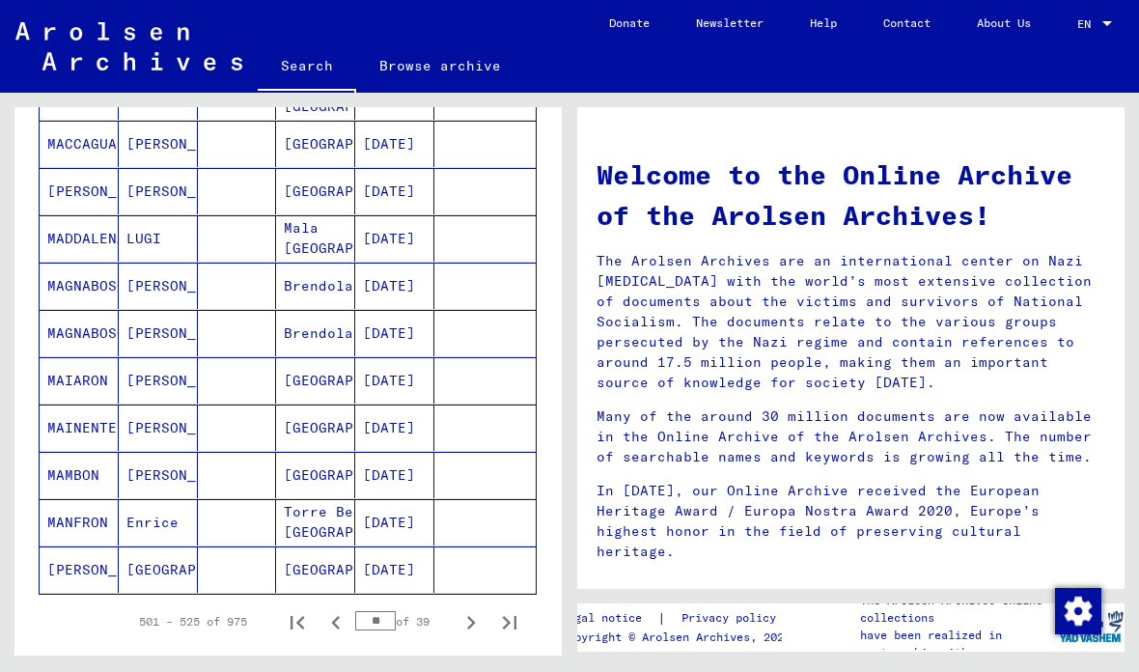
click at [472, 624] on icon "Next page" at bounding box center [471, 623] width 9 height 14
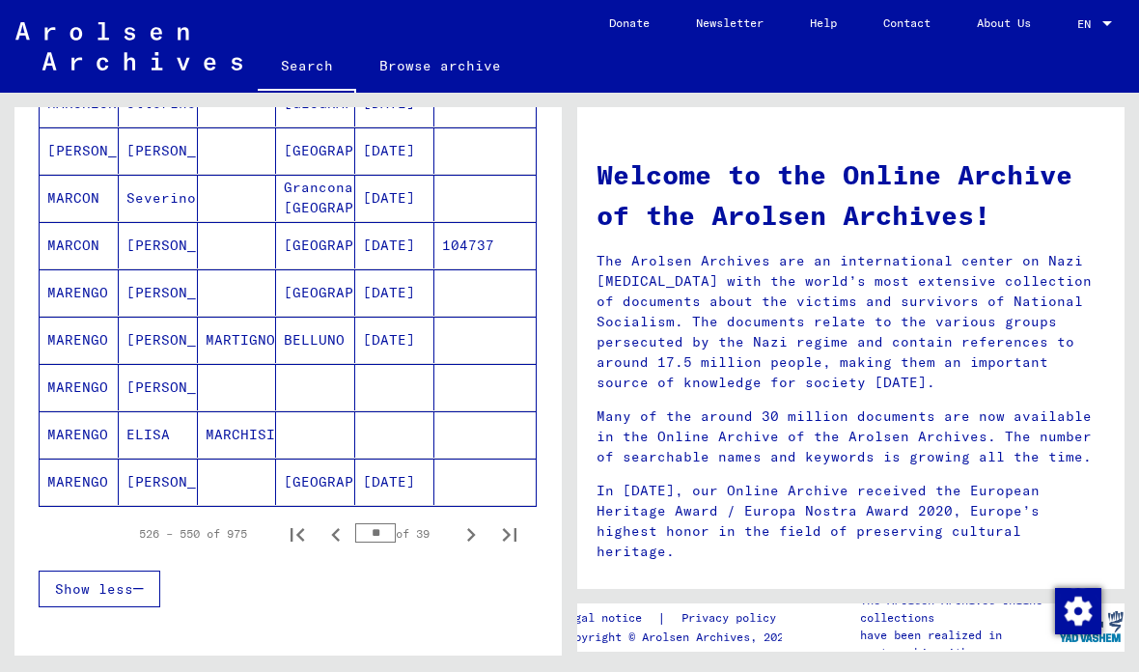
scroll to position [1067, 0]
click at [469, 542] on icon "Next page" at bounding box center [471, 536] width 9 height 14
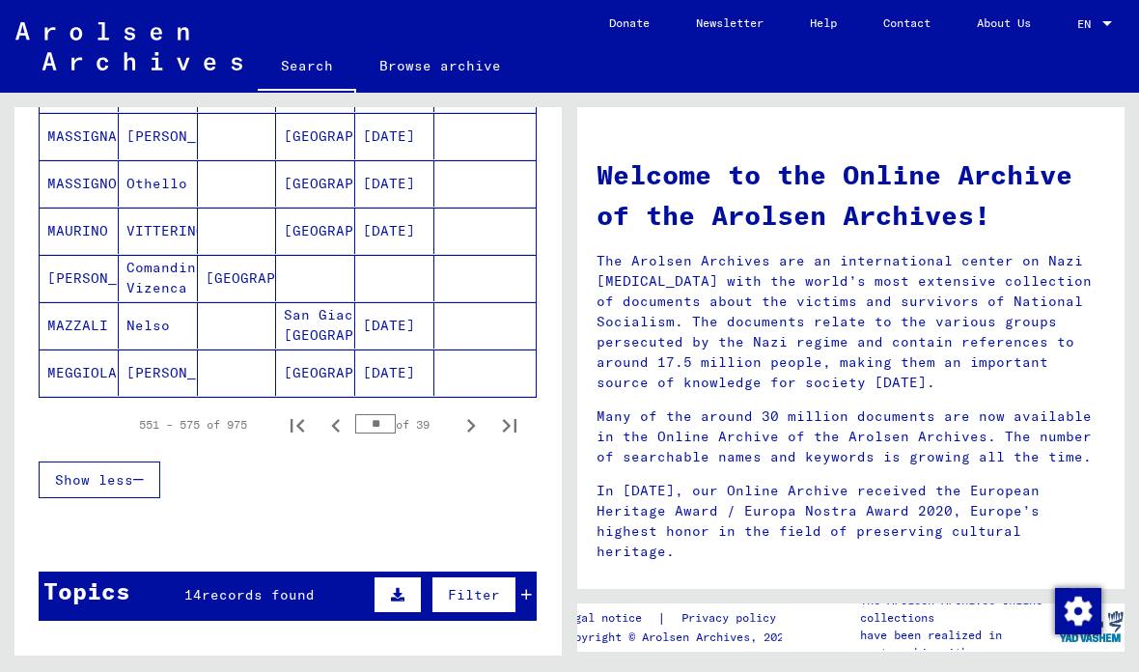
scroll to position [1189, 0]
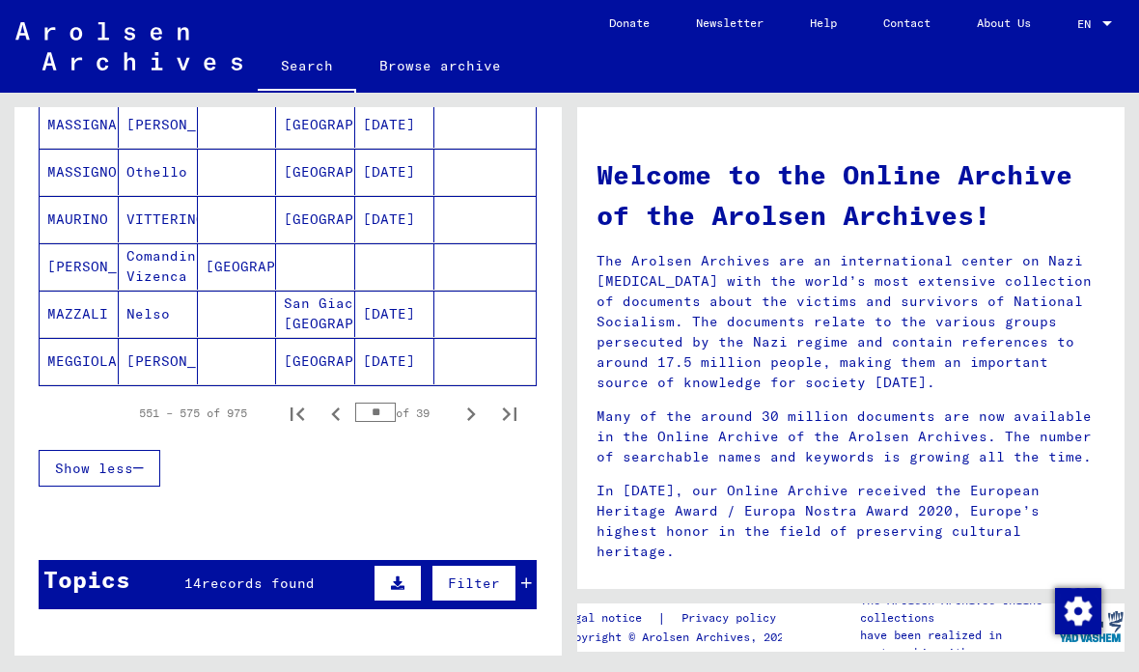
click at [469, 417] on icon "Next page" at bounding box center [471, 414] width 27 height 27
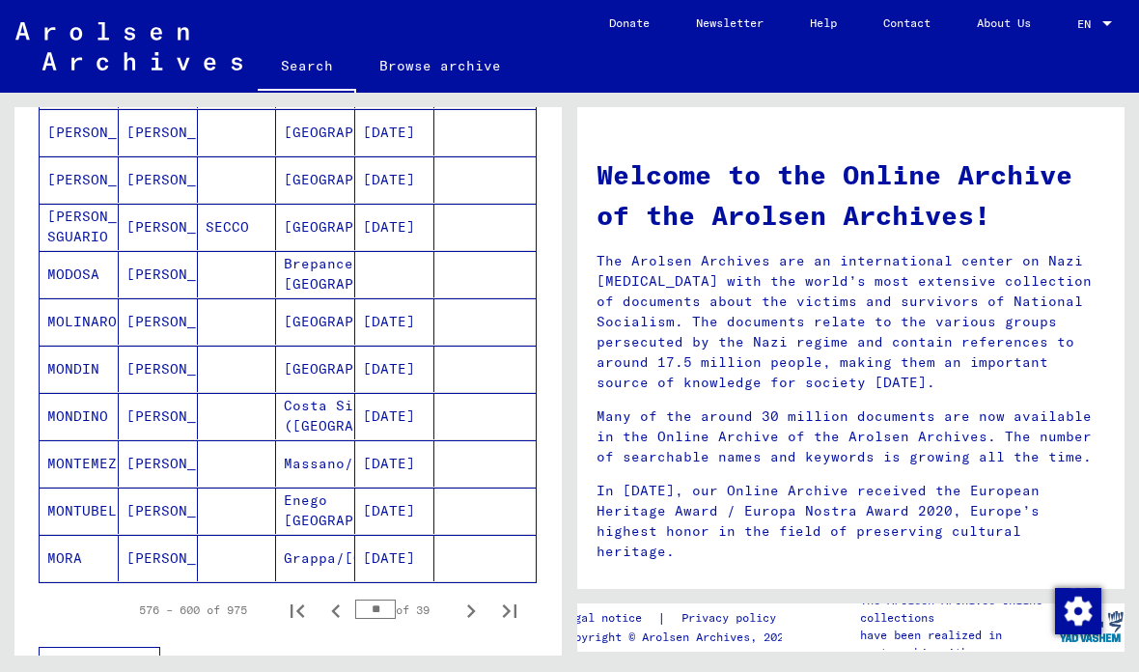
scroll to position [998, 0]
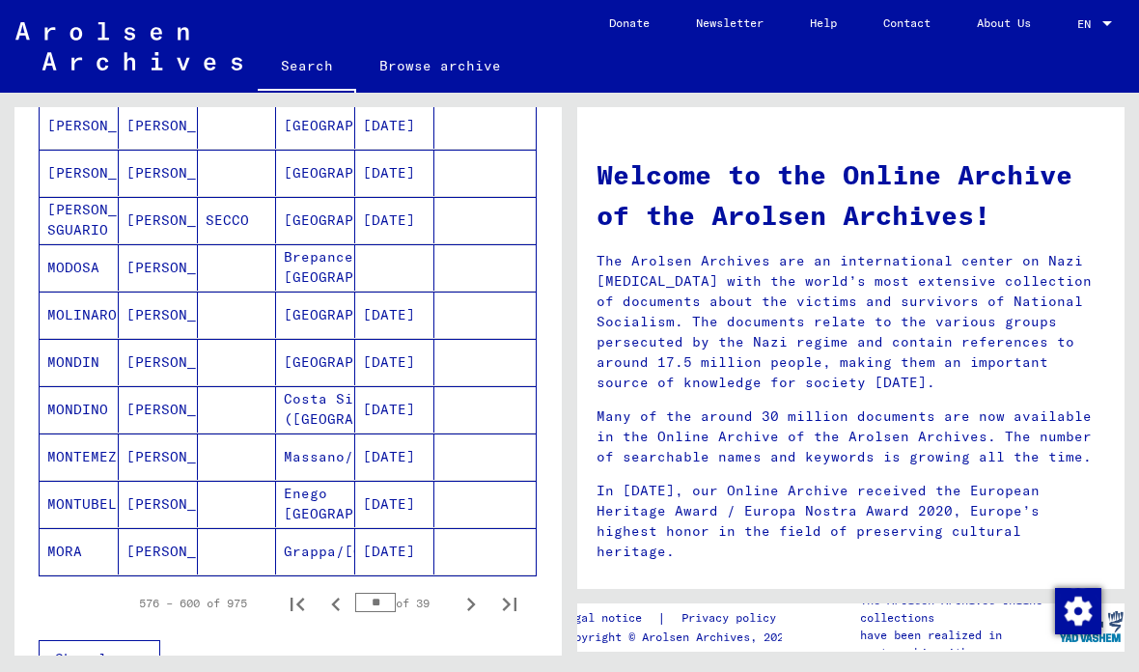
click at [467, 602] on icon "Next page" at bounding box center [471, 604] width 27 height 27
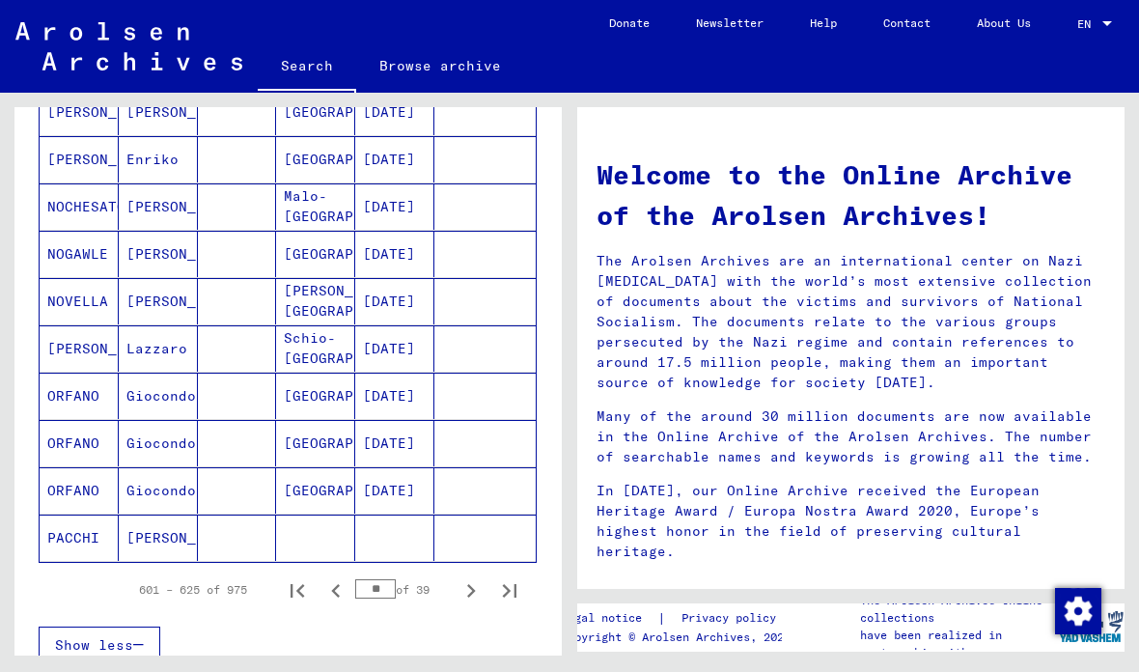
scroll to position [1018, 0]
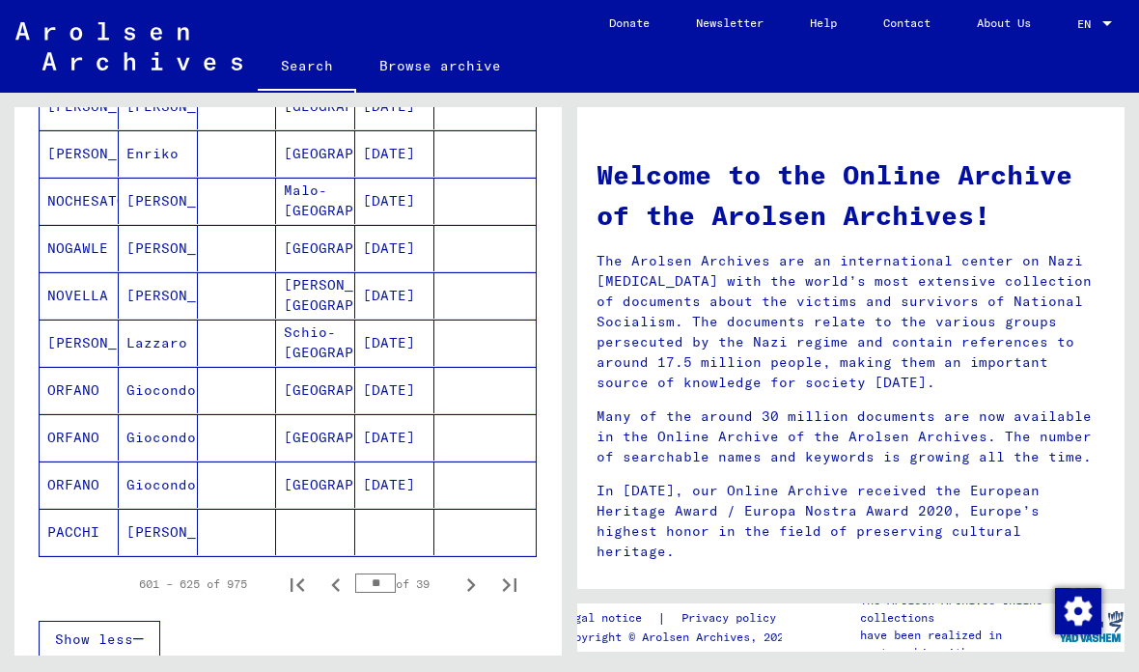
click at [463, 579] on icon "Next page" at bounding box center [471, 585] width 27 height 27
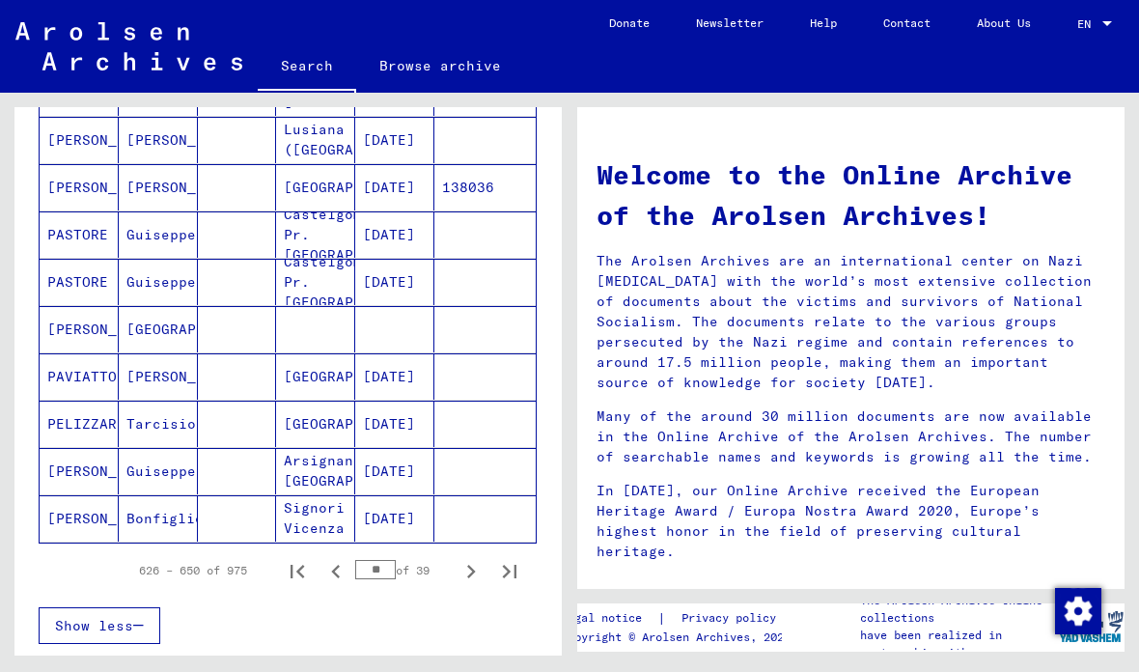
scroll to position [1057, 0]
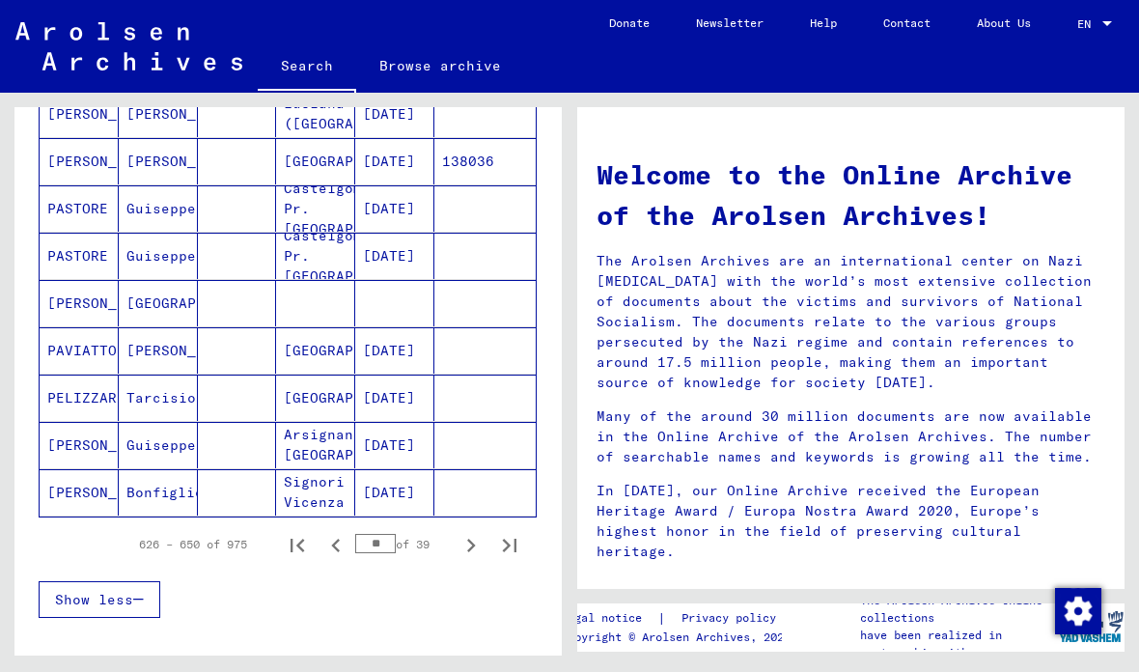
click at [469, 556] on icon "Next page" at bounding box center [471, 545] width 27 height 27
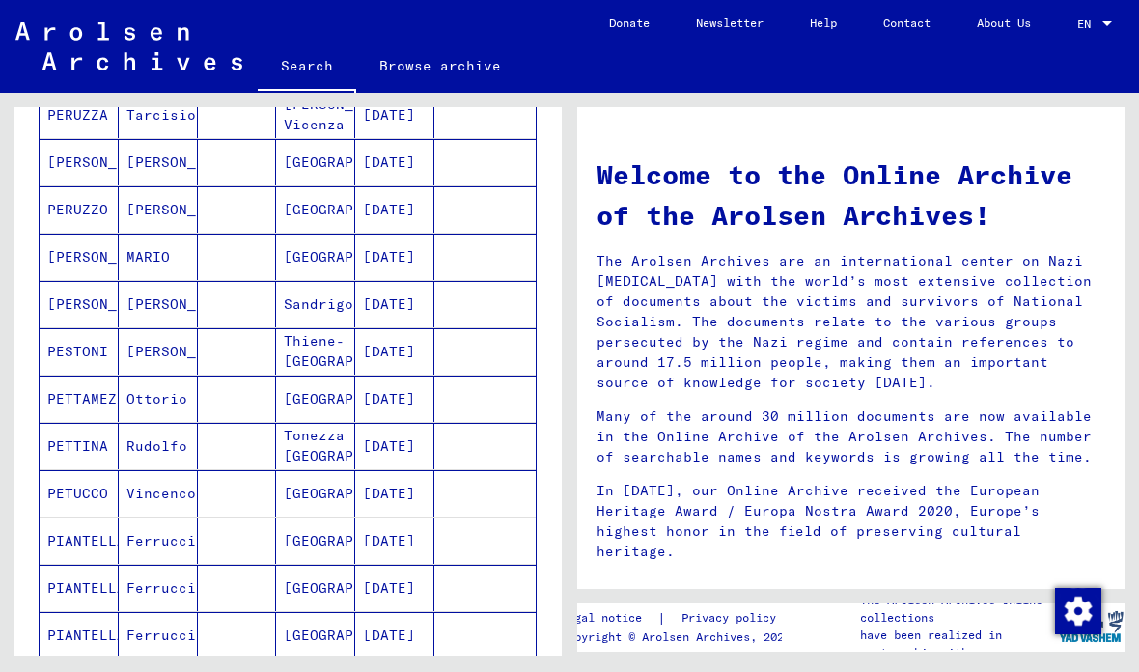
scroll to position [724, 0]
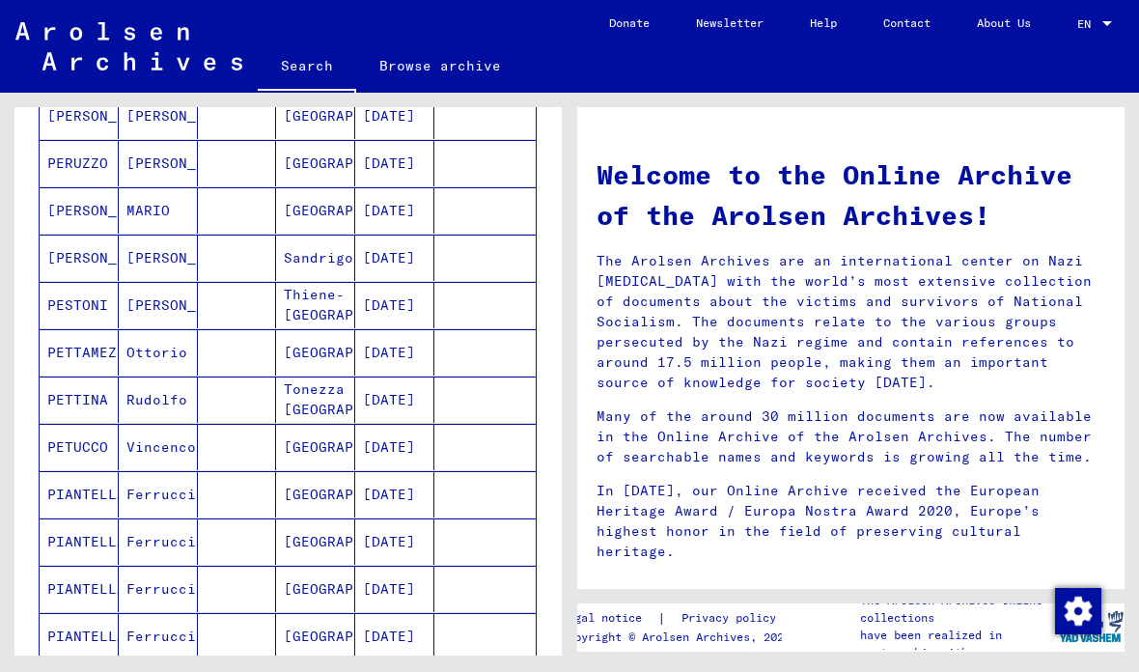
click at [385, 218] on mat-cell "[DATE]" at bounding box center [394, 210] width 79 height 46
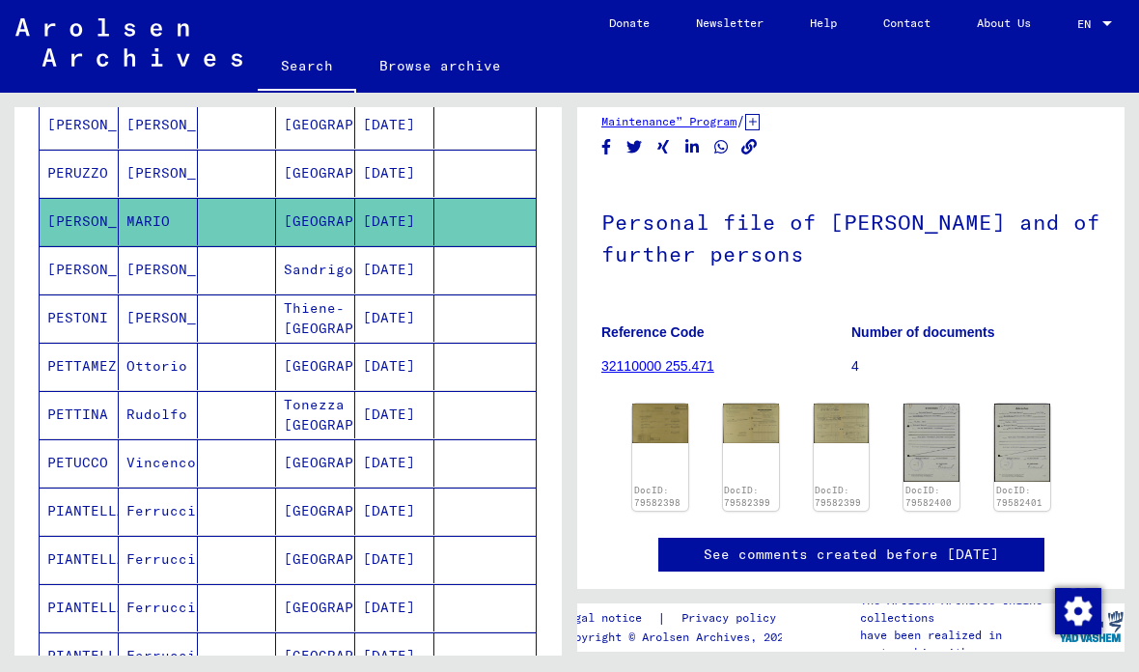
scroll to position [78, 0]
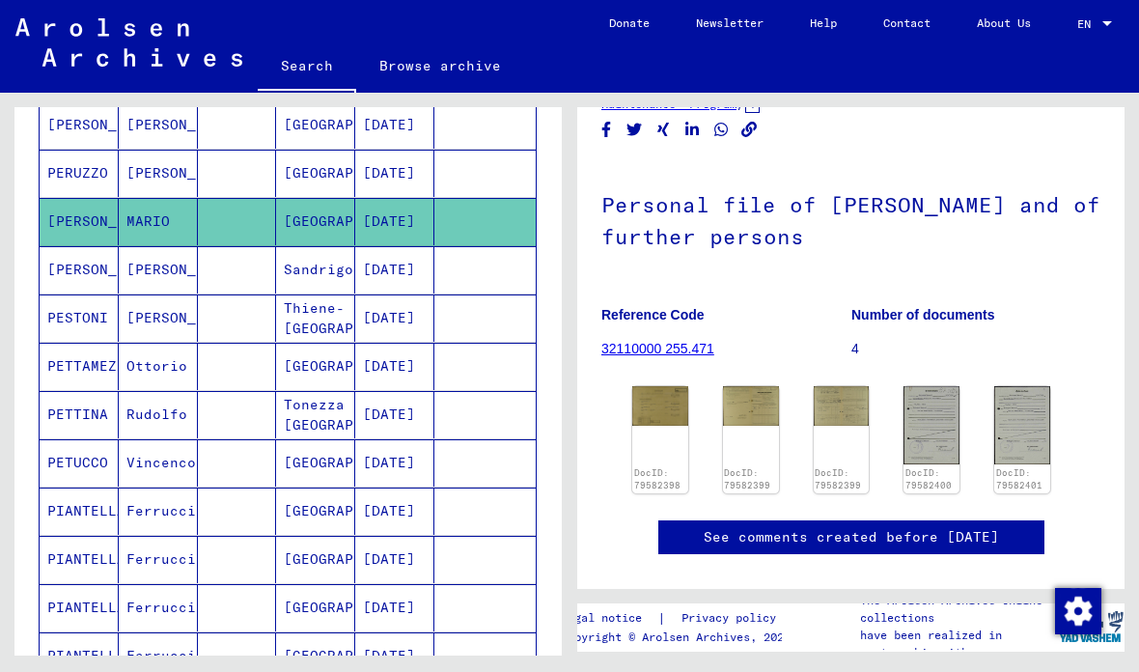
click at [665, 424] on img at bounding box center [660, 405] width 56 height 39
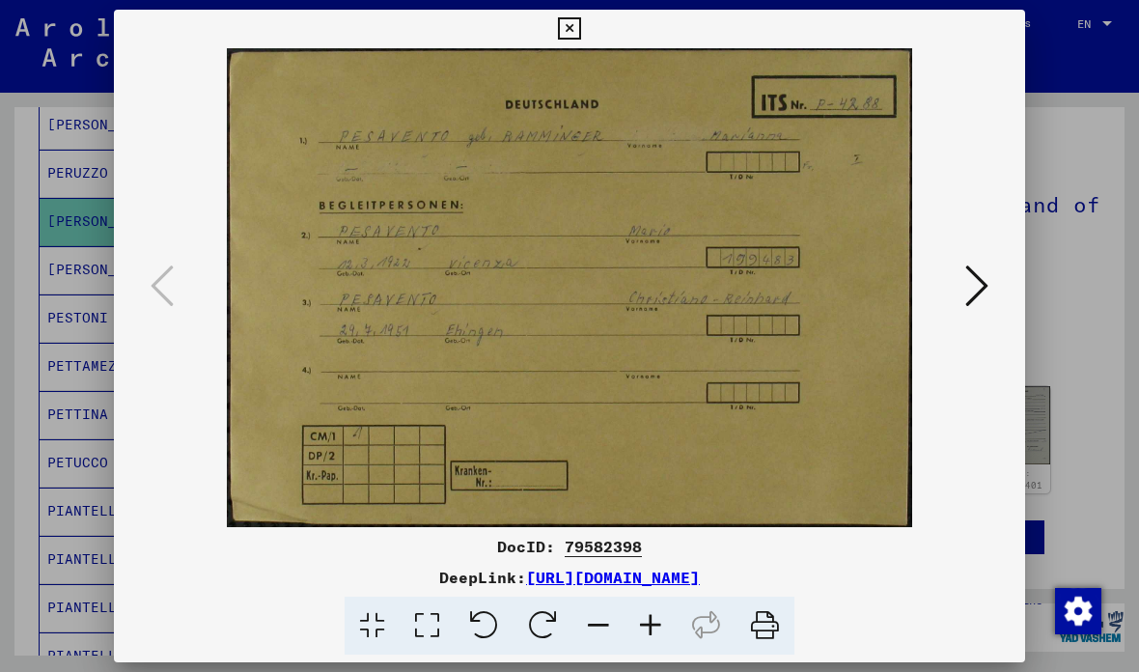
click at [586, 41] on button at bounding box center [569, 29] width 34 height 39
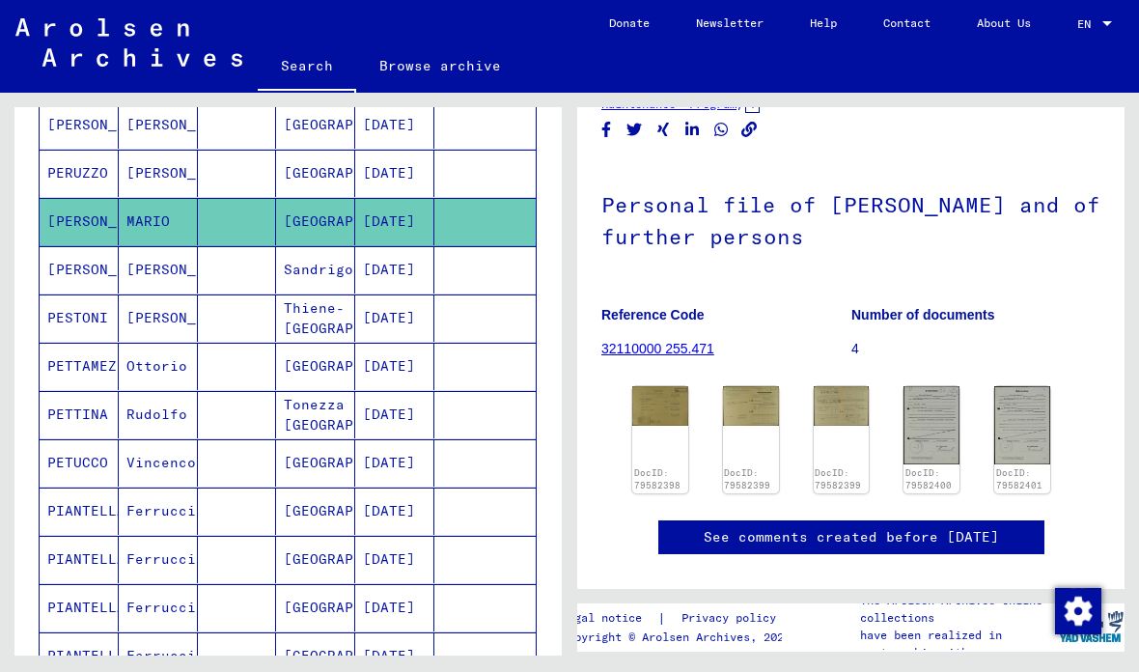
click at [257, 283] on mat-cell at bounding box center [237, 269] width 79 height 47
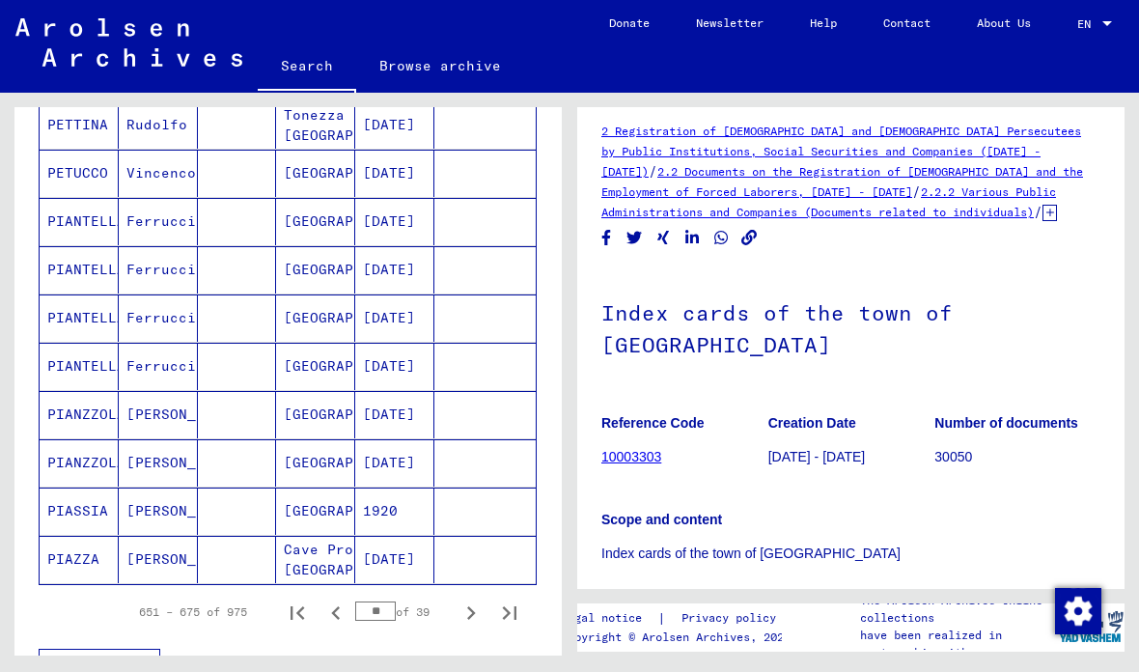
scroll to position [1054, 0]
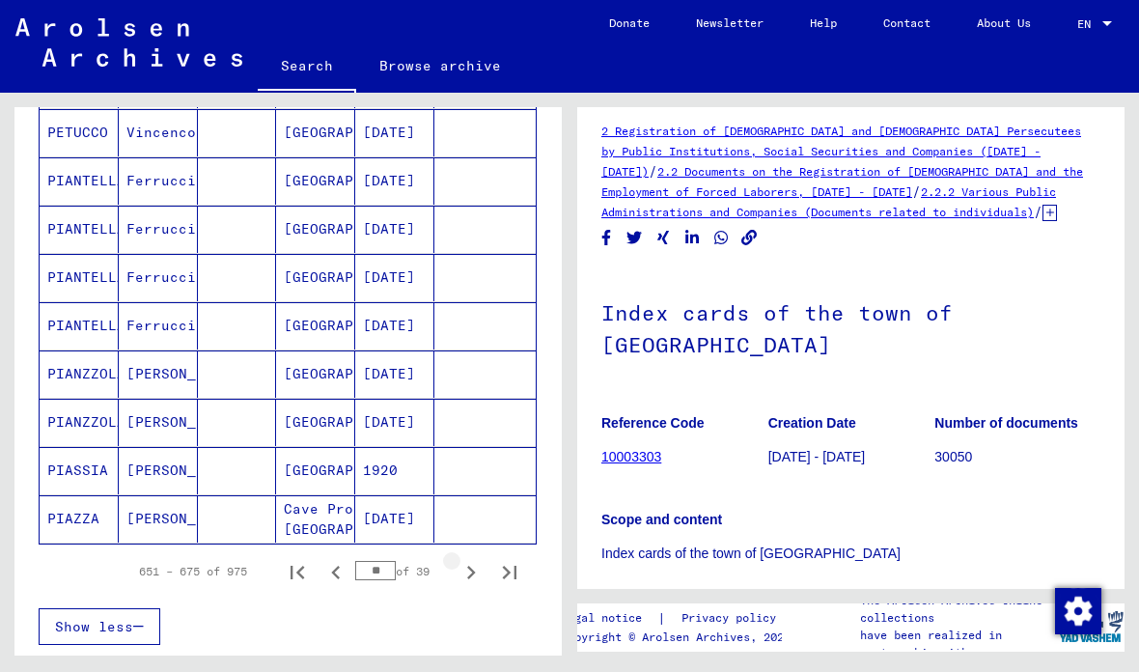
click at [487, 574] on button "Next page" at bounding box center [471, 571] width 39 height 39
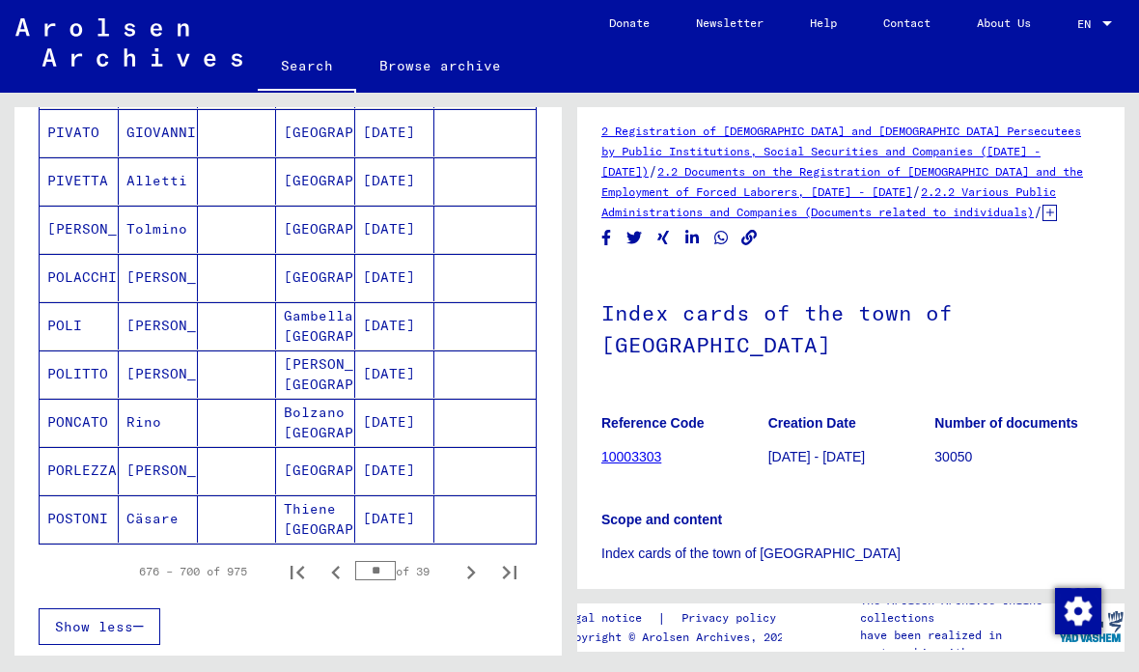
click at [477, 579] on icon "Next page" at bounding box center [471, 572] width 27 height 27
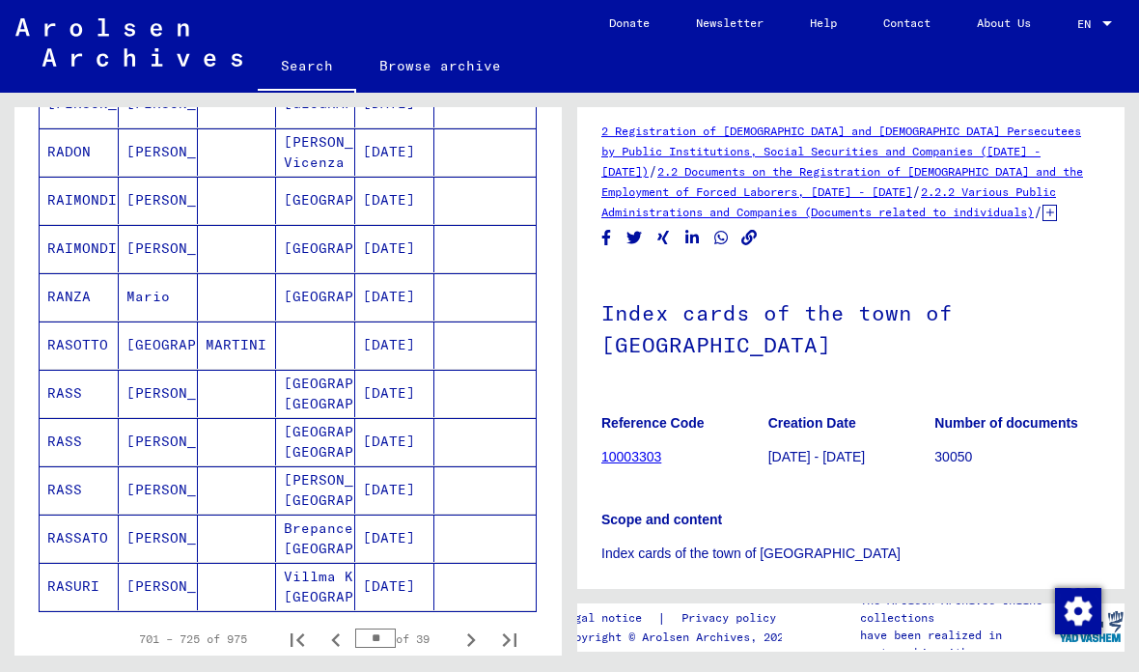
scroll to position [988, 0]
click at [481, 637] on icon "Next page" at bounding box center [471, 639] width 27 height 27
type input "**"
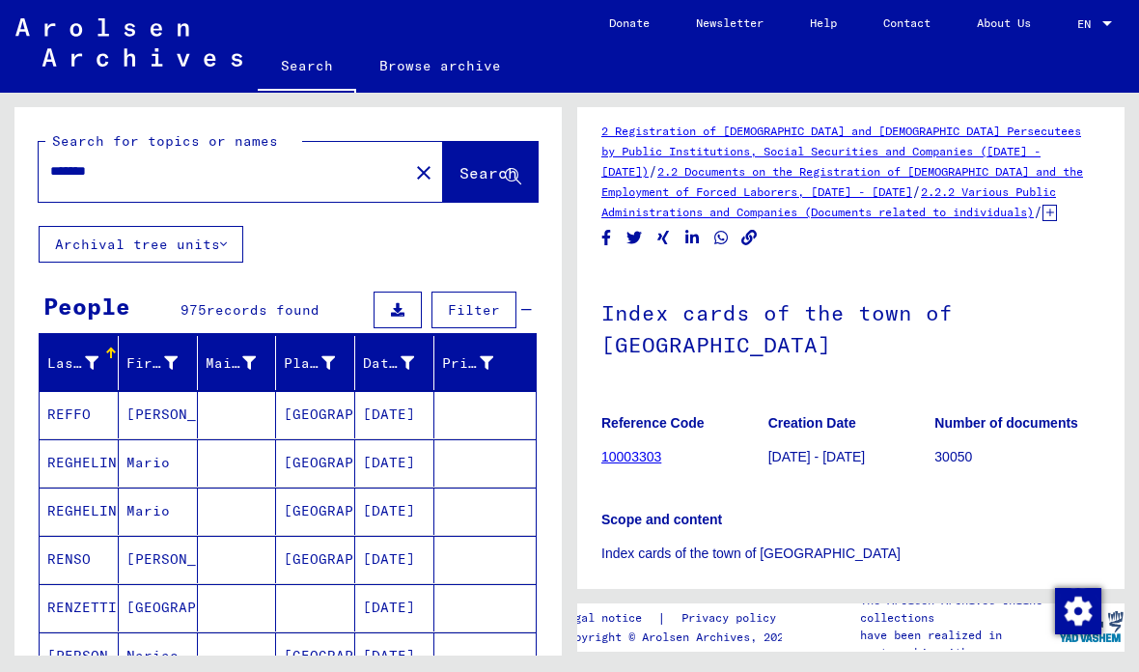
scroll to position [0, 0]
click at [271, 176] on input "*******" at bounding box center [223, 171] width 347 height 20
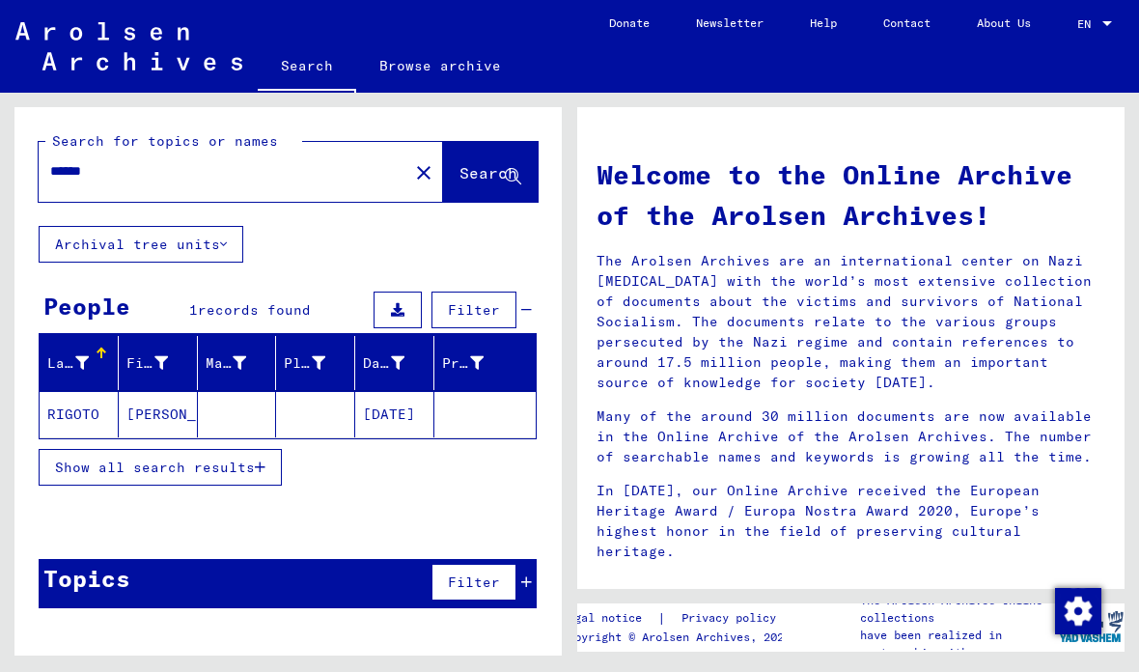
click at [305, 411] on mat-cell at bounding box center [315, 414] width 79 height 46
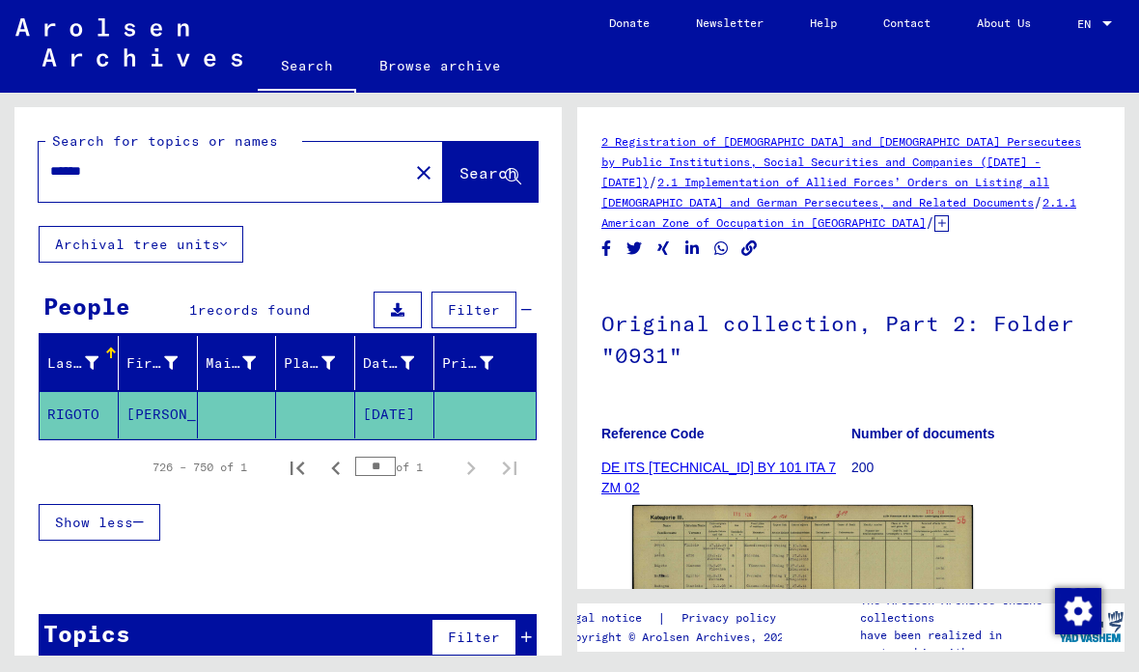
click at [657, 575] on img at bounding box center [802, 625] width 341 height 240
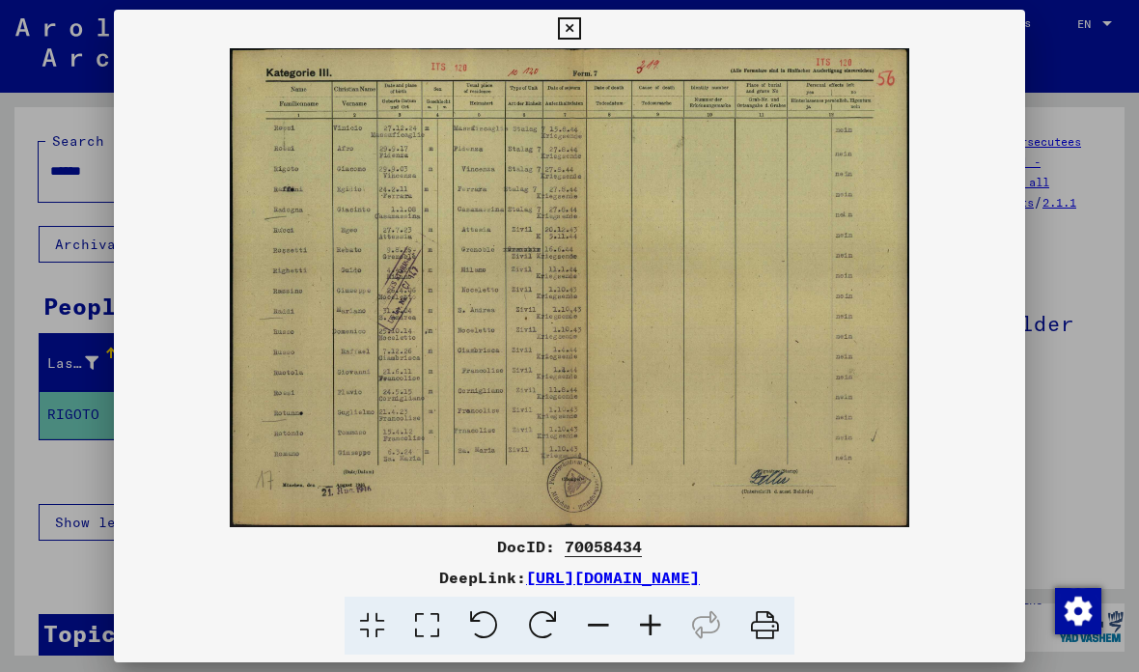
click at [61, 579] on div at bounding box center [569, 336] width 1139 height 672
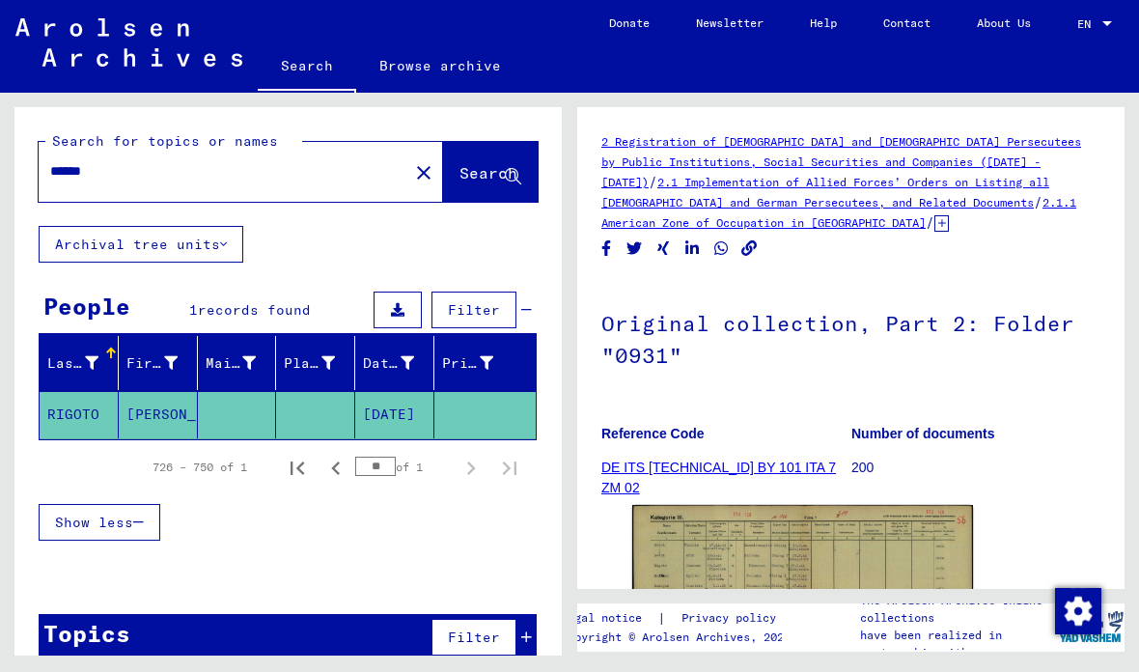
scroll to position [61, 0]
click at [529, 630] on icon at bounding box center [526, 637] width 11 height 14
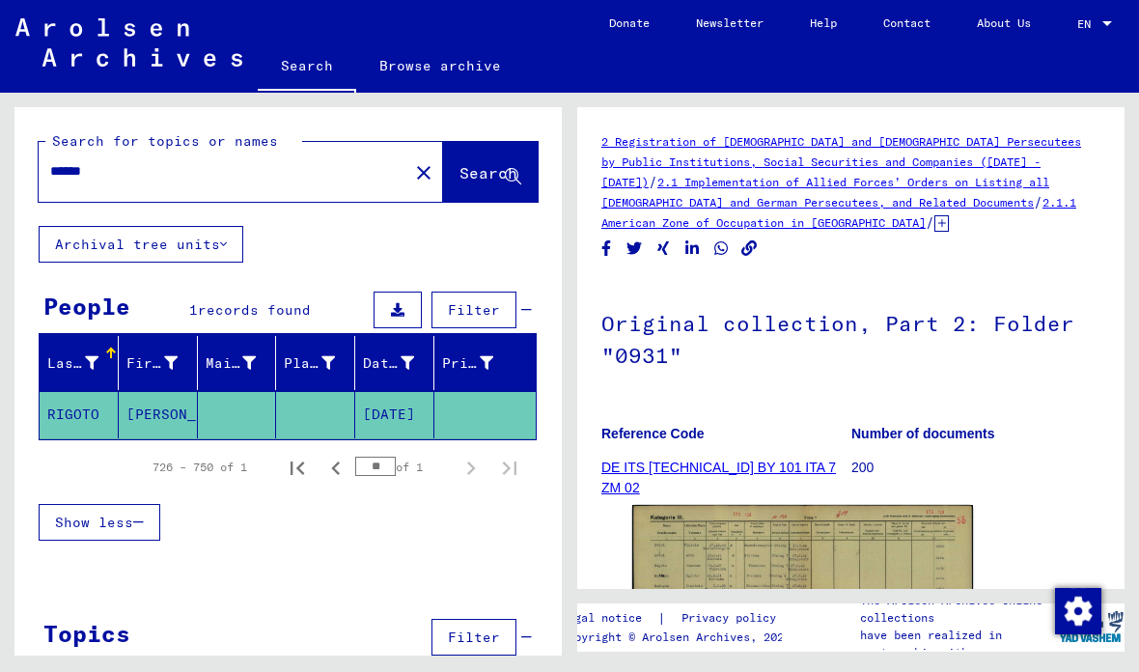
click at [80, 161] on input "******" at bounding box center [223, 171] width 347 height 20
type input "**********"
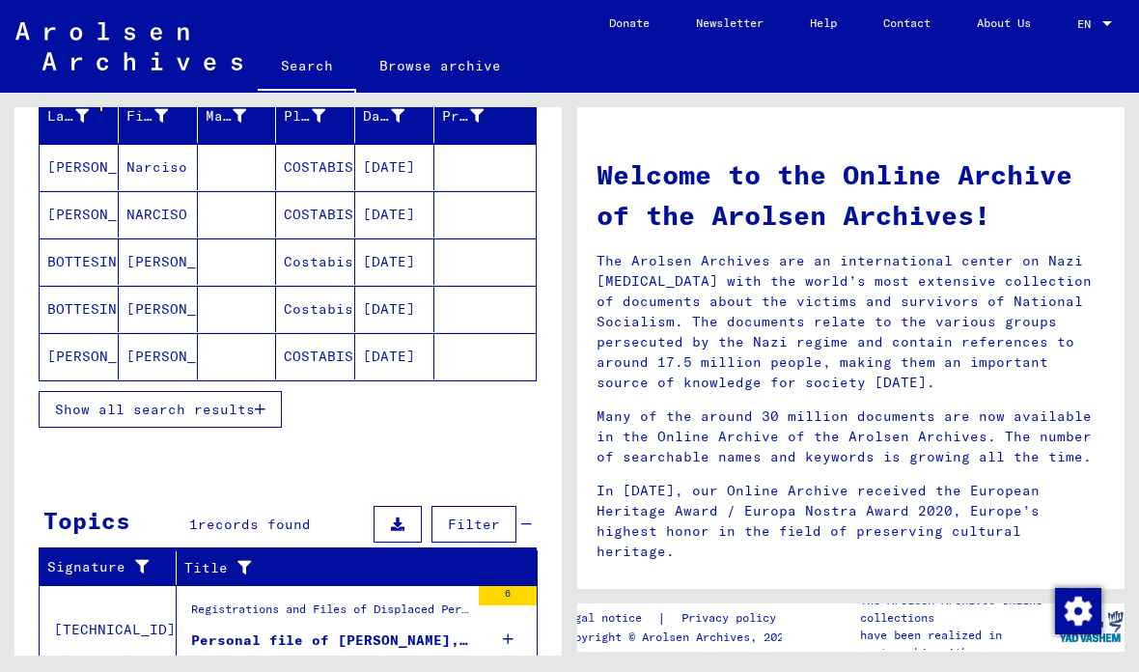
scroll to position [246, 0]
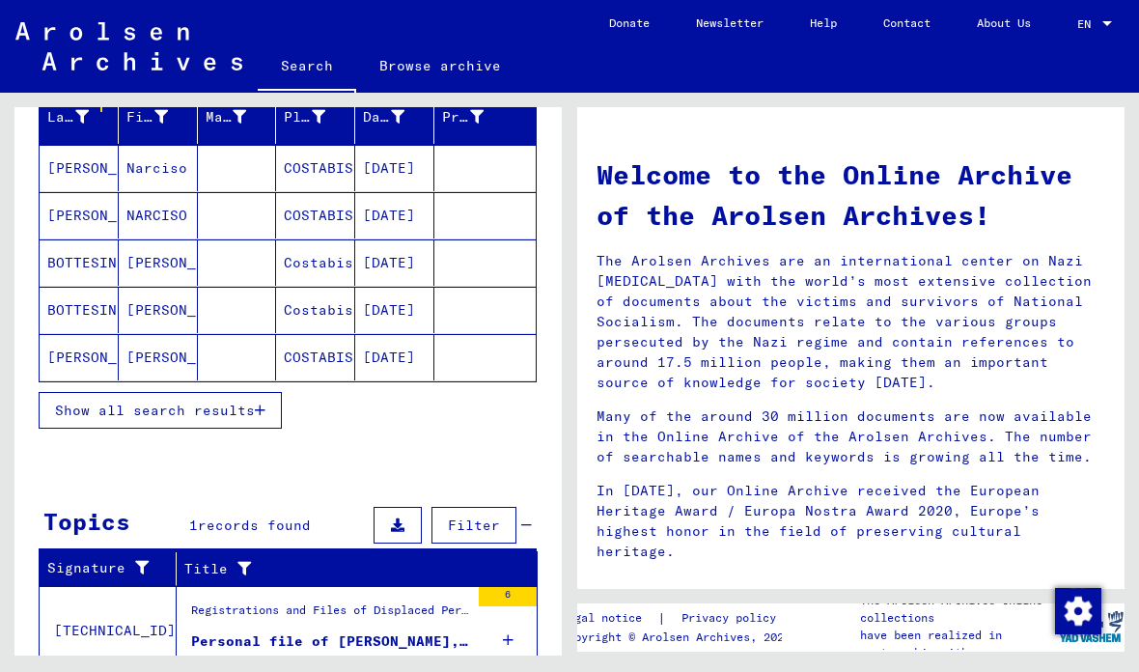
click at [269, 392] on button "Show all search results" at bounding box center [160, 410] width 243 height 37
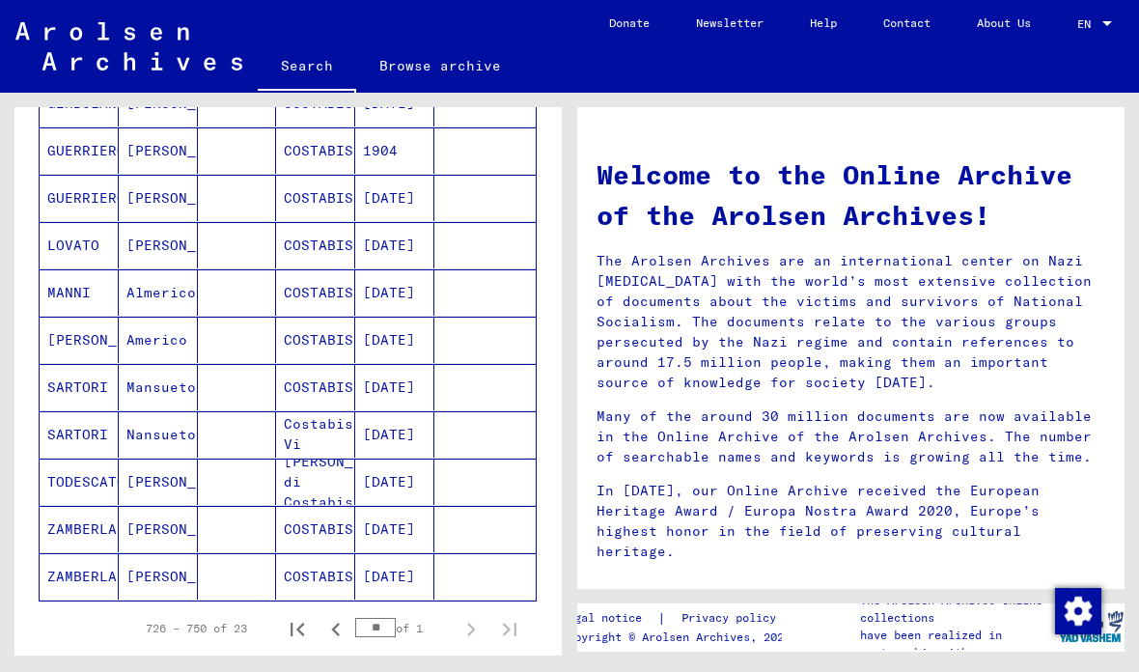
scroll to position [904, 0]
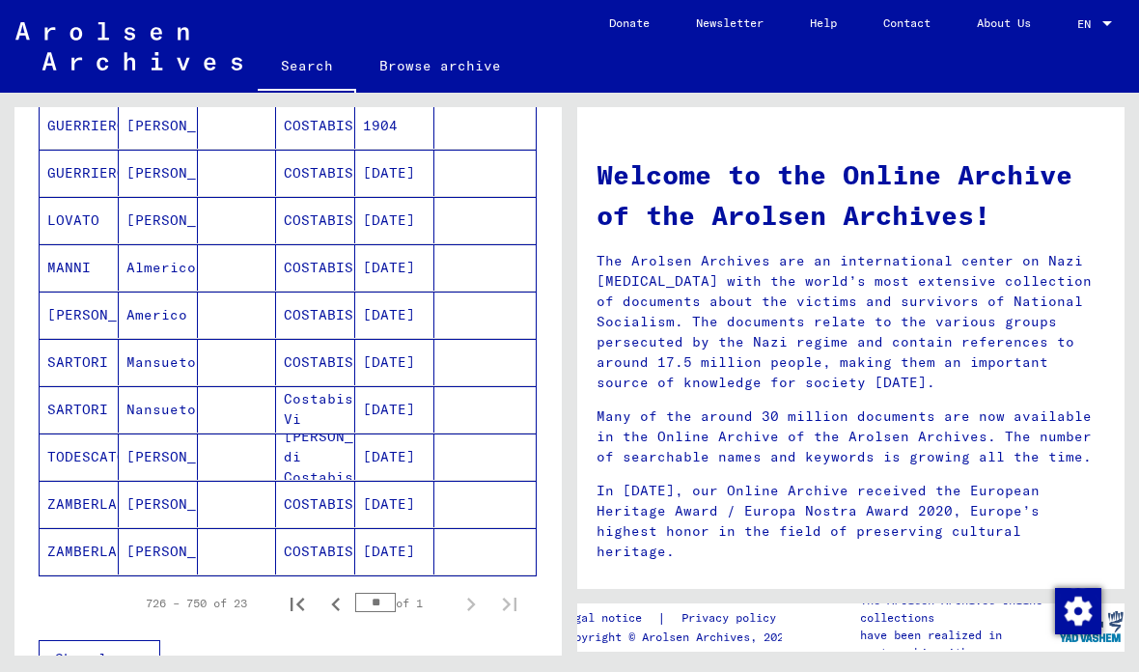
click at [304, 591] on icon "First page" at bounding box center [297, 604] width 27 height 27
type input "*"
click at [434, 630] on div "Show less" at bounding box center [288, 658] width 498 height 56
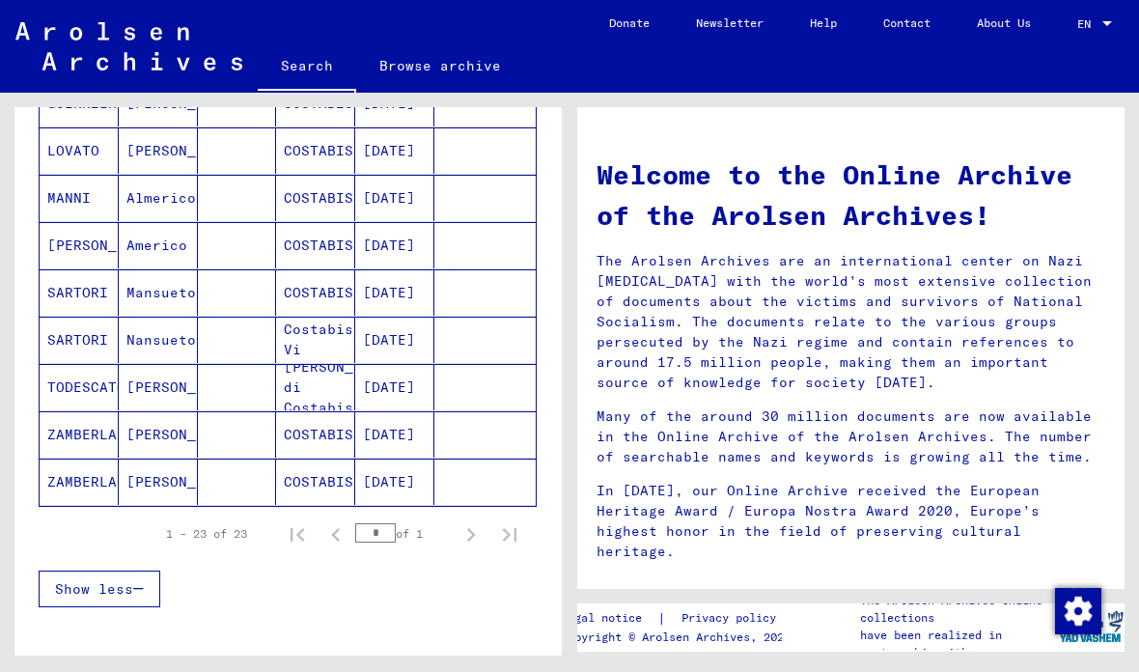
scroll to position [974, 0]
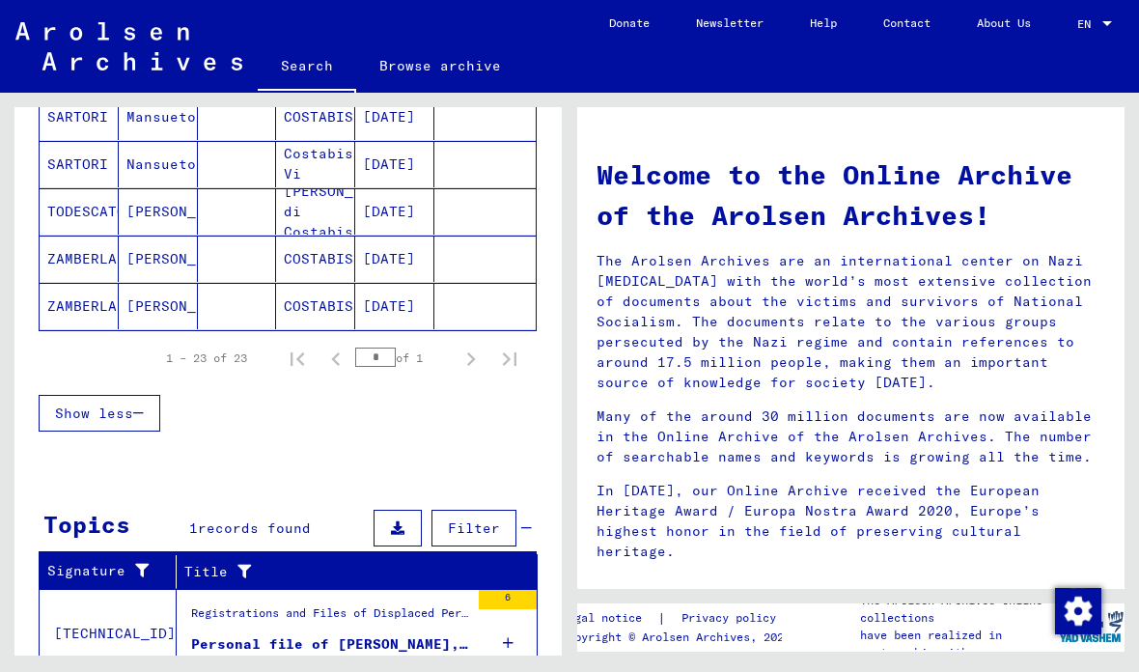
scroll to position [1150, 0]
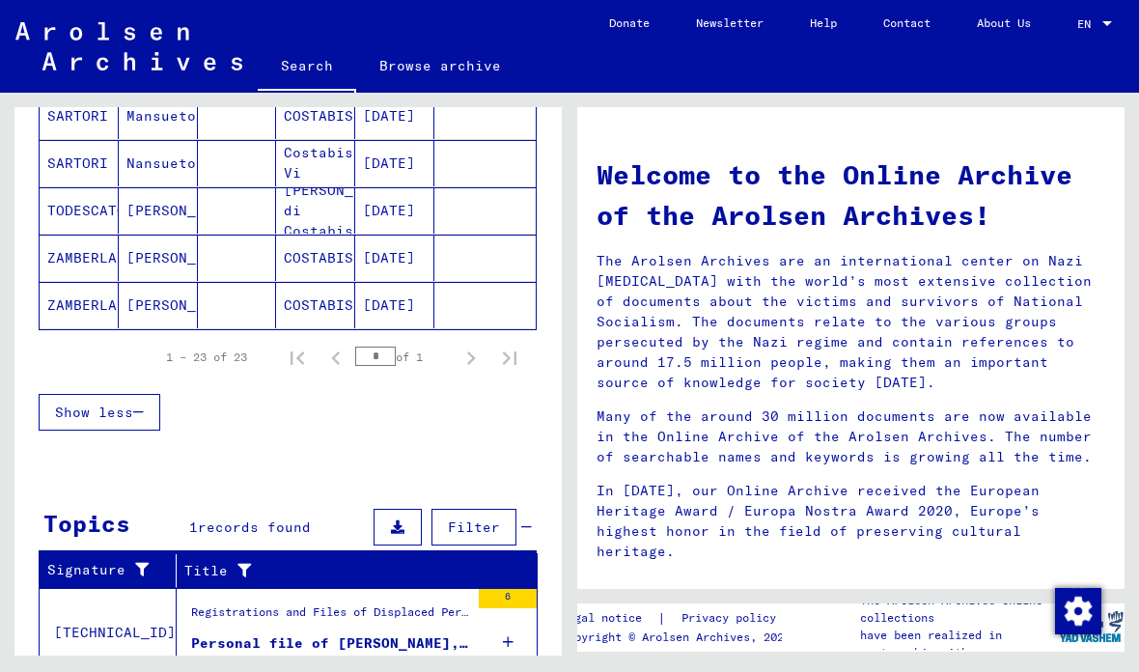
click at [512, 608] on icon at bounding box center [508, 642] width 11 height 68
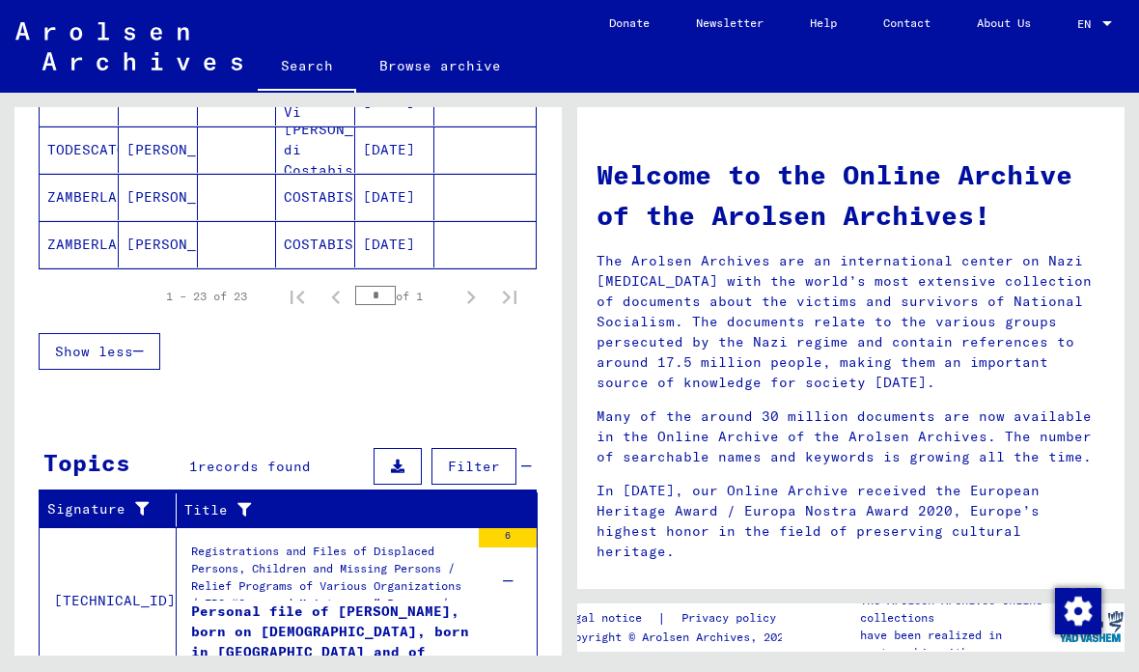
scroll to position [1210, 0]
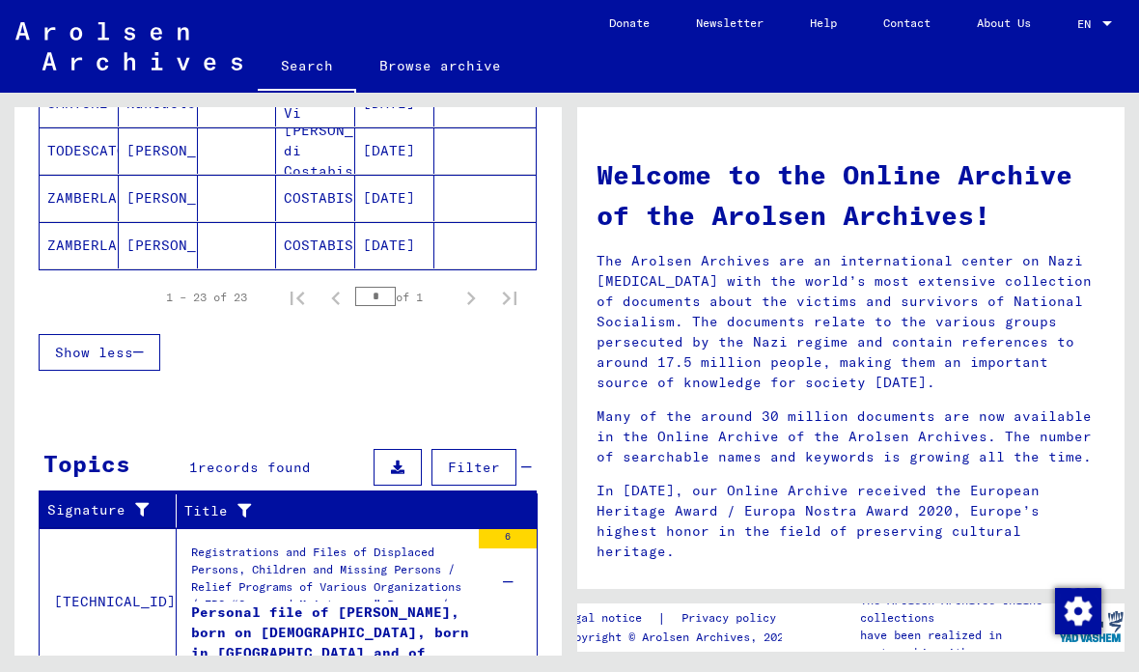
click at [415, 602] on div "Personal file of [PERSON_NAME], born on [DEMOGRAPHIC_DATA], born in [GEOGRAPHIC…" at bounding box center [330, 631] width 278 height 58
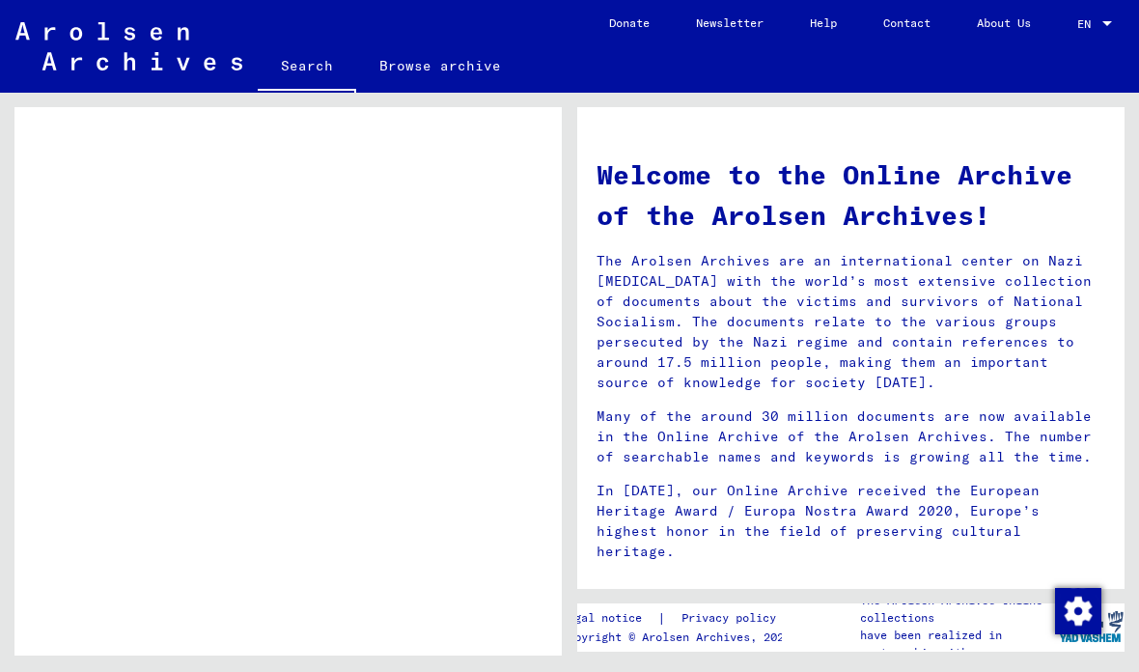
scroll to position [865, 0]
